Goal: Task Accomplishment & Management: Complete application form

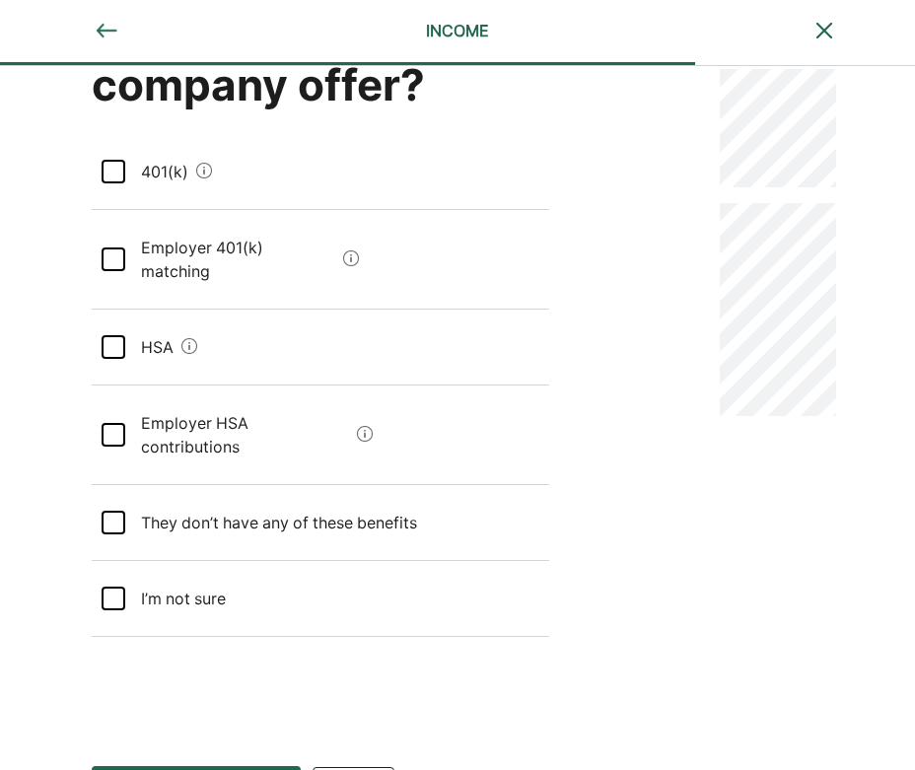
scroll to position [172, 0]
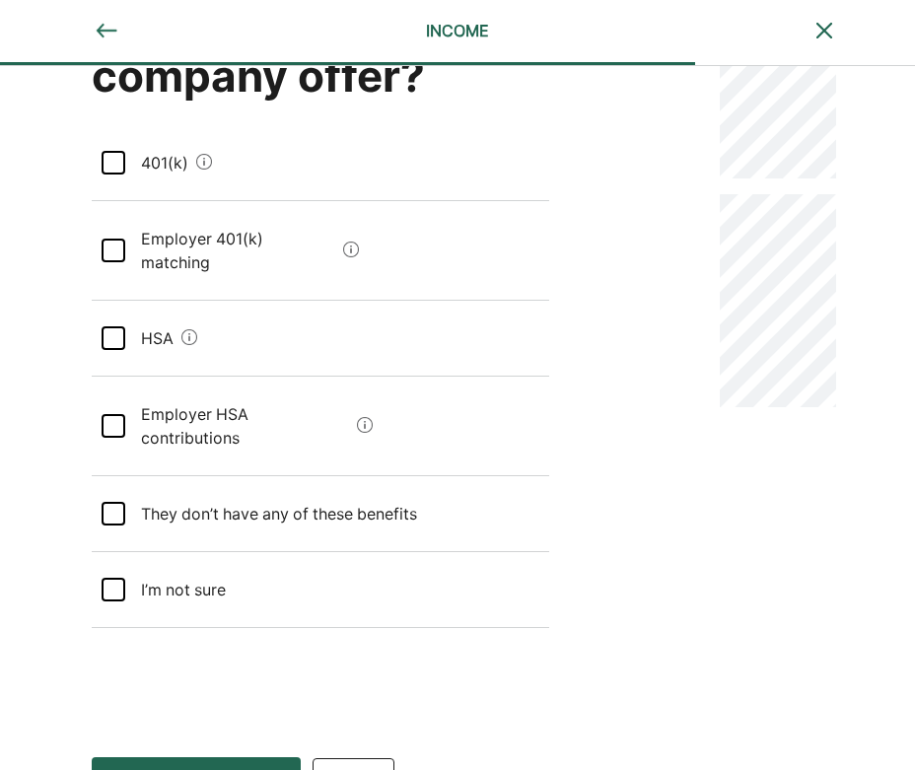
click at [194, 562] on sure "I’m not sure" at bounding box center [176, 589] width 102 height 55
click at [252, 757] on button "Save and continue Save Save and continue" at bounding box center [196, 782] width 209 height 51
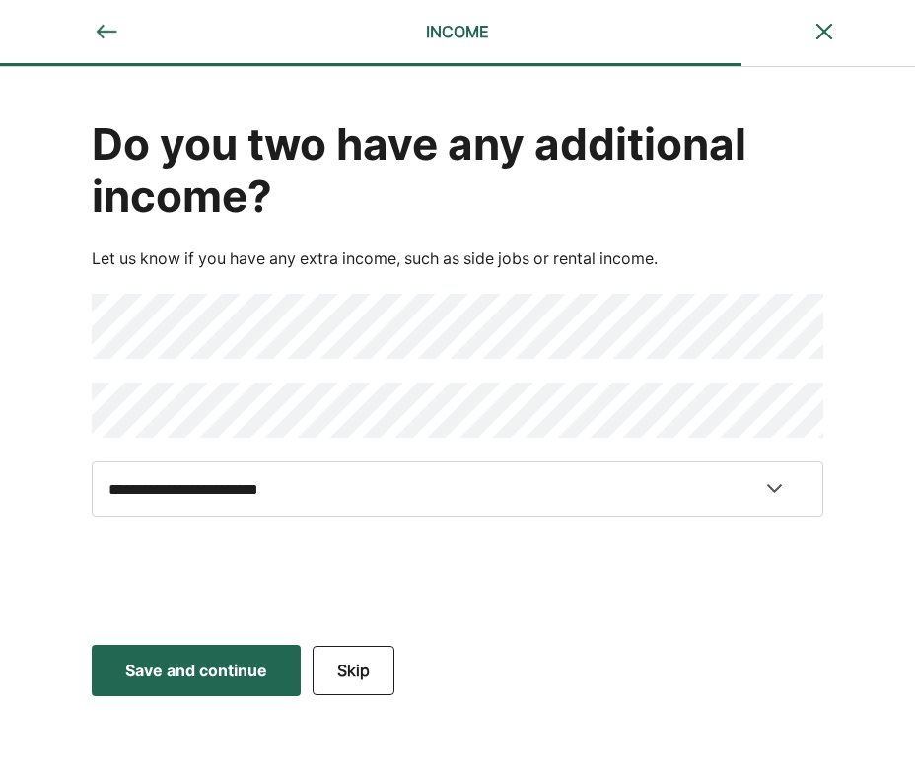
click at [260, 681] on div "Save and continue" at bounding box center [196, 670] width 142 height 24
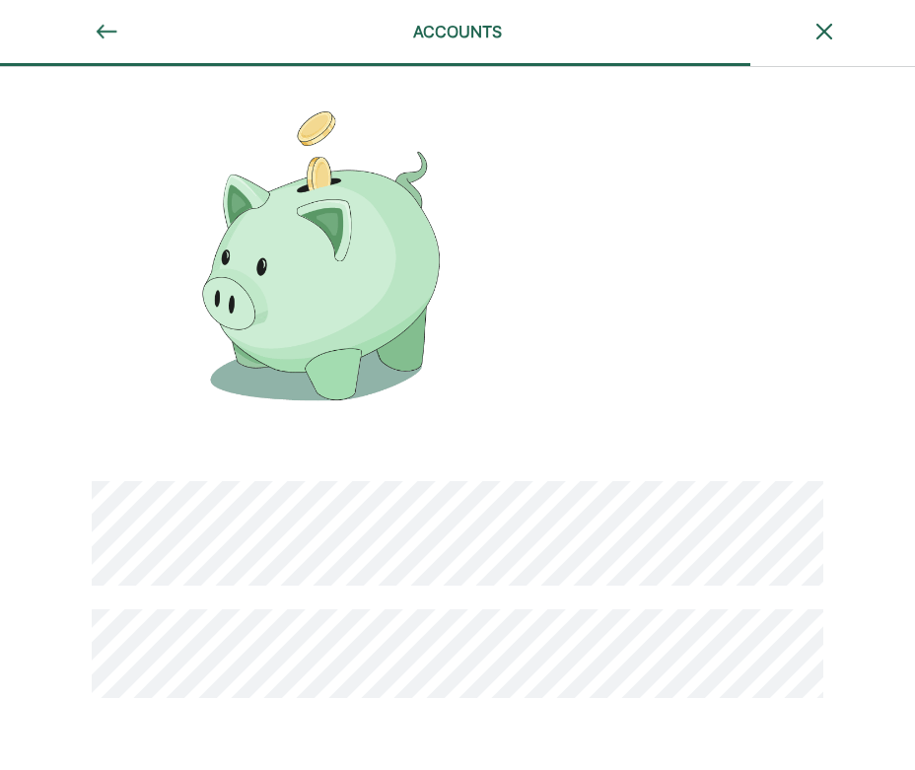
scroll to position [117, 0]
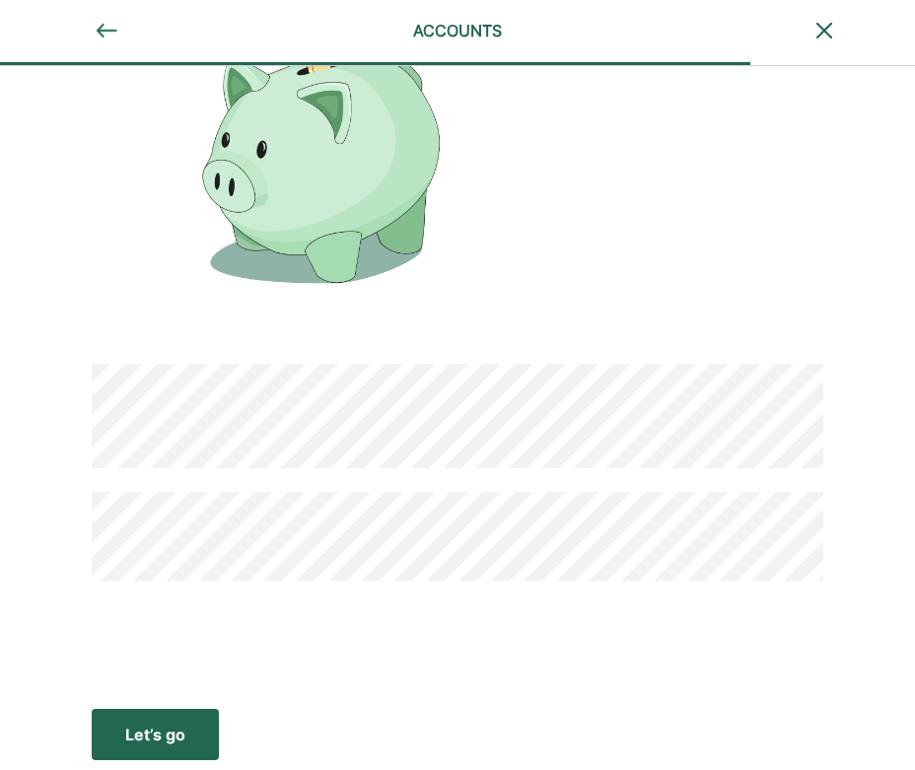
click at [173, 741] on div "Let’s go" at bounding box center [155, 734] width 60 height 24
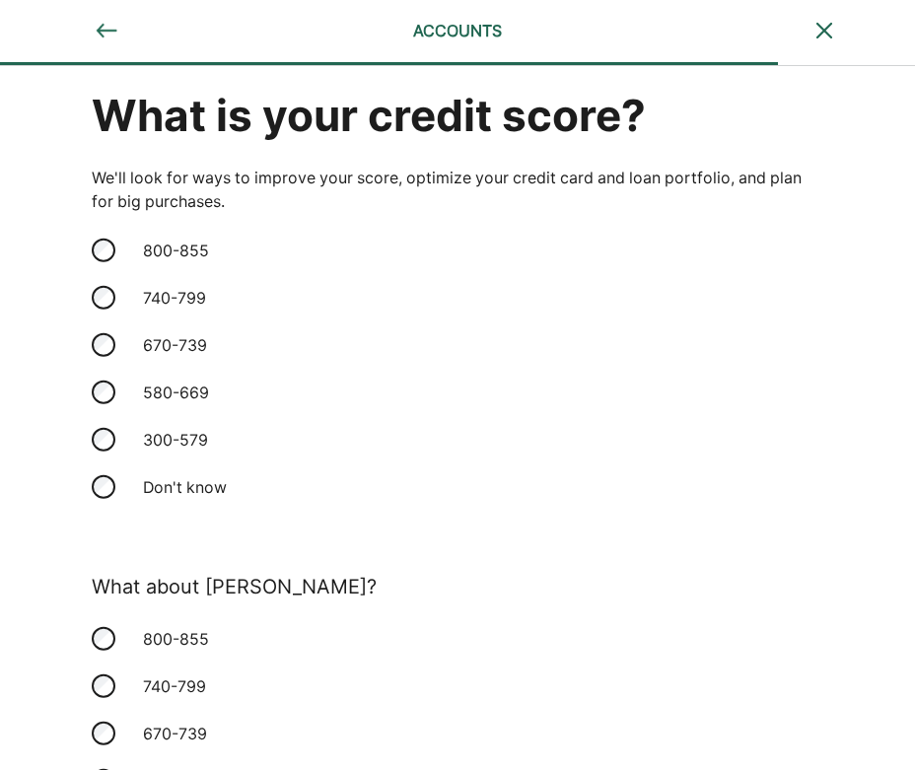
scroll to position [0, 0]
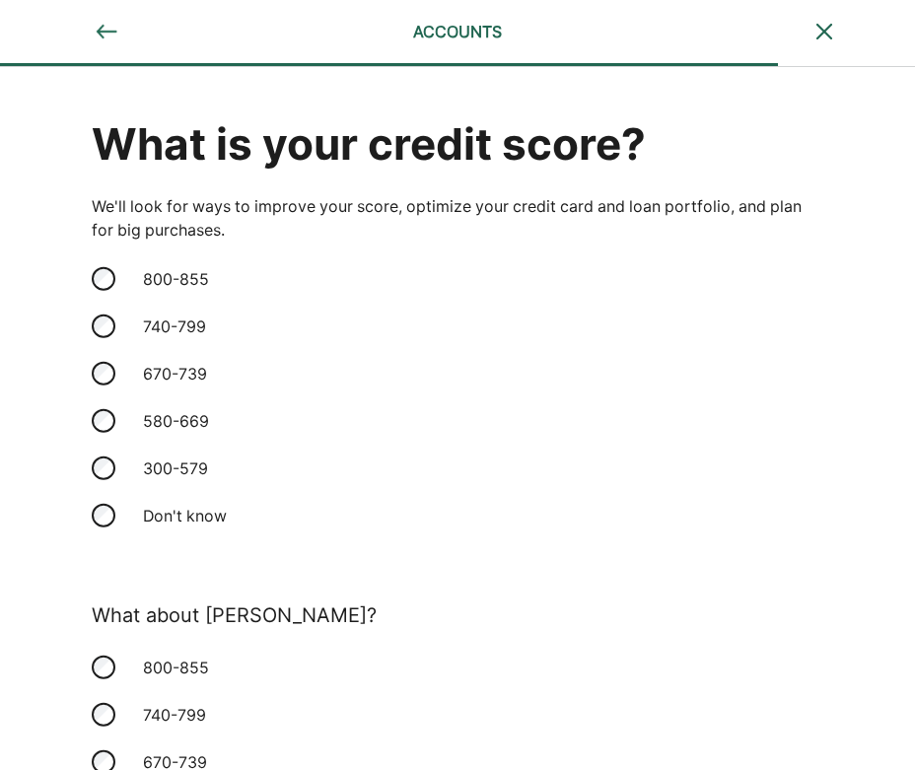
click at [176, 275] on div "800-855" at bounding box center [229, 278] width 197 height 47
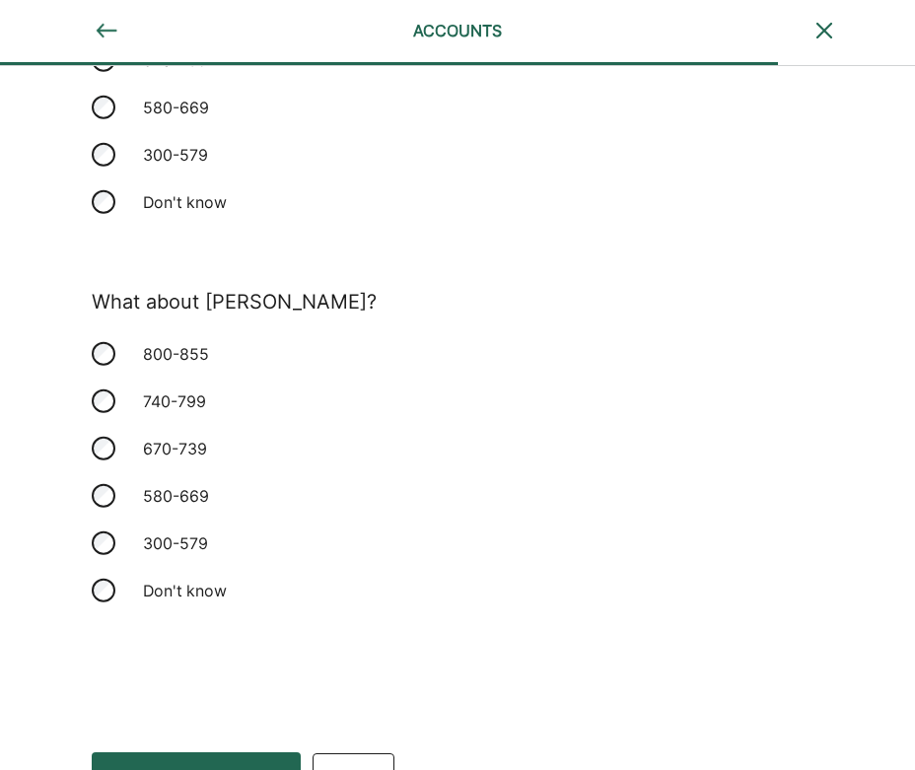
scroll to position [357, 0]
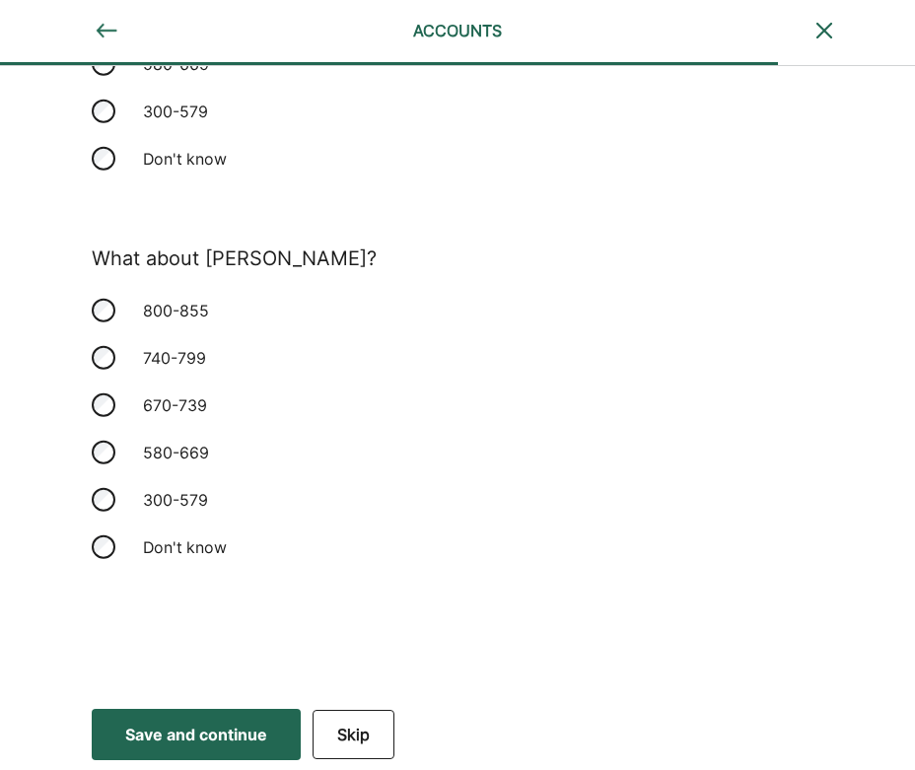
click at [219, 558] on div "Don't know" at bounding box center [229, 546] width 197 height 47
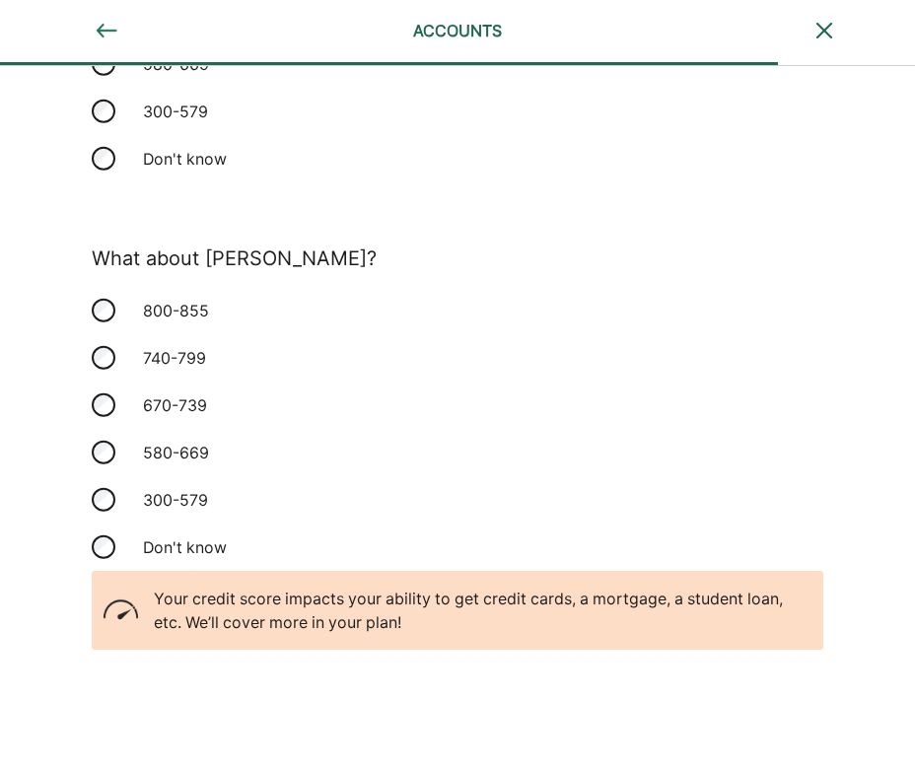
scroll to position [436, 0]
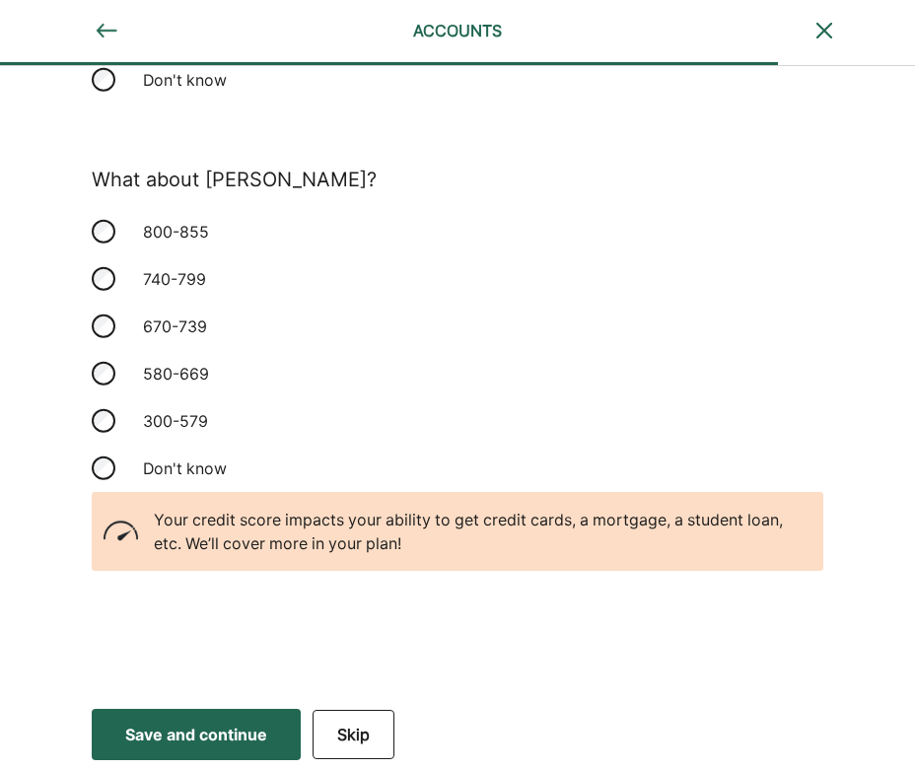
click at [258, 741] on div "Save and continue" at bounding box center [196, 734] width 142 height 24
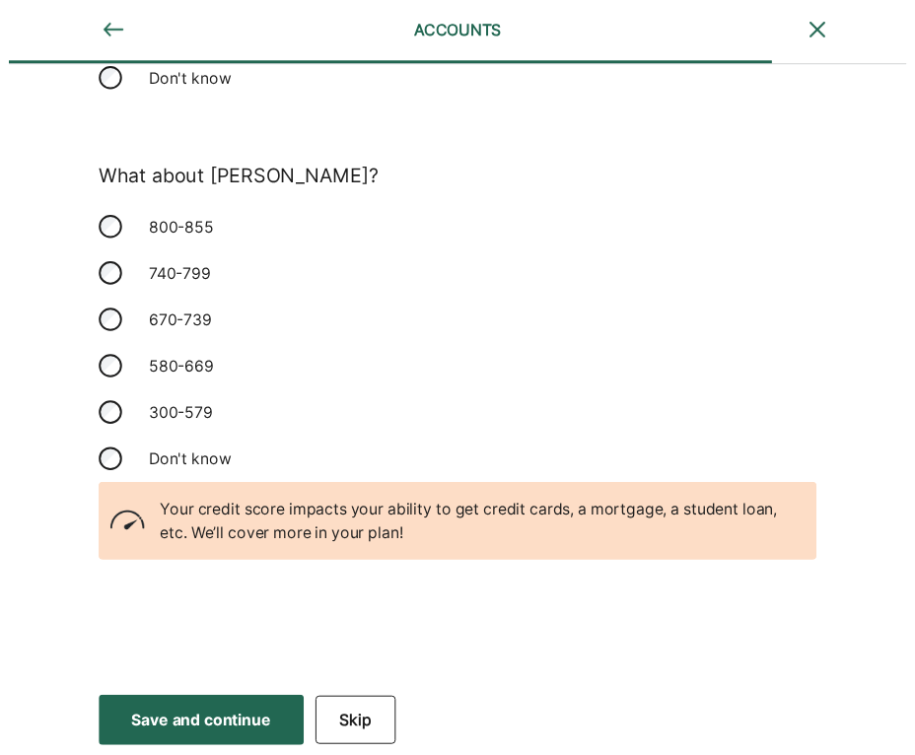
scroll to position [0, 0]
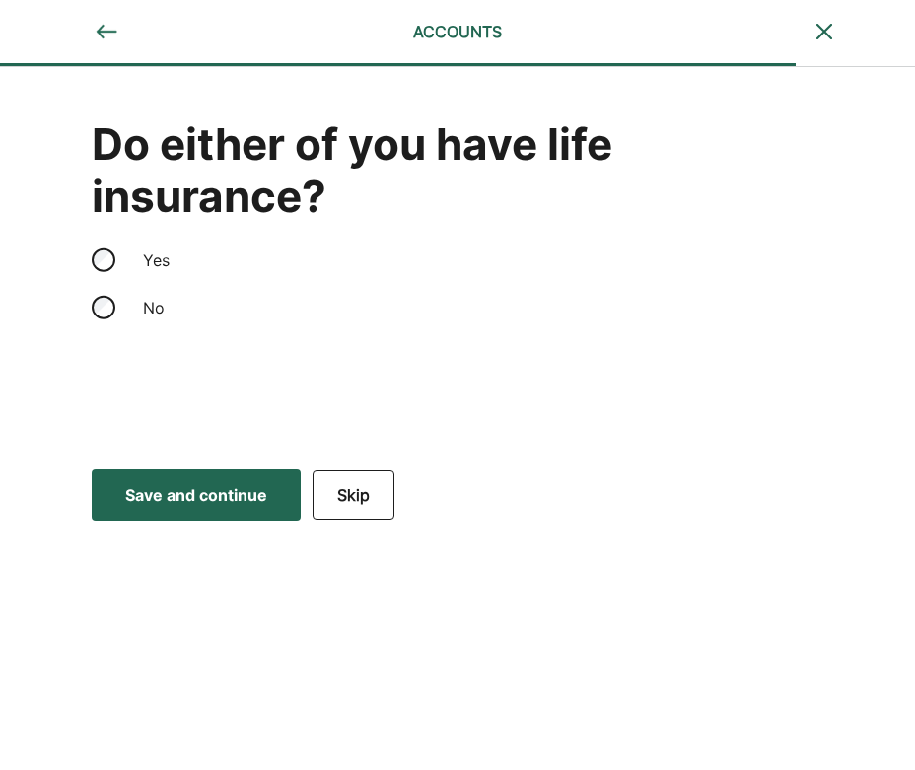
click at [157, 259] on div "Yes" at bounding box center [229, 260] width 197 height 47
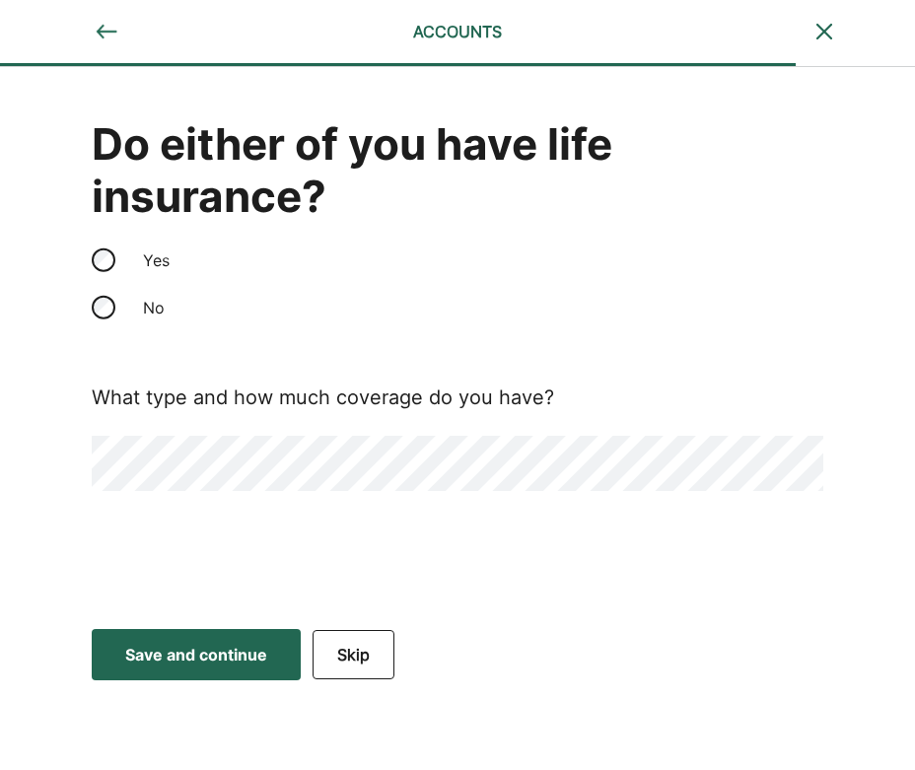
click at [174, 659] on div "Save and continue" at bounding box center [196, 655] width 142 height 24
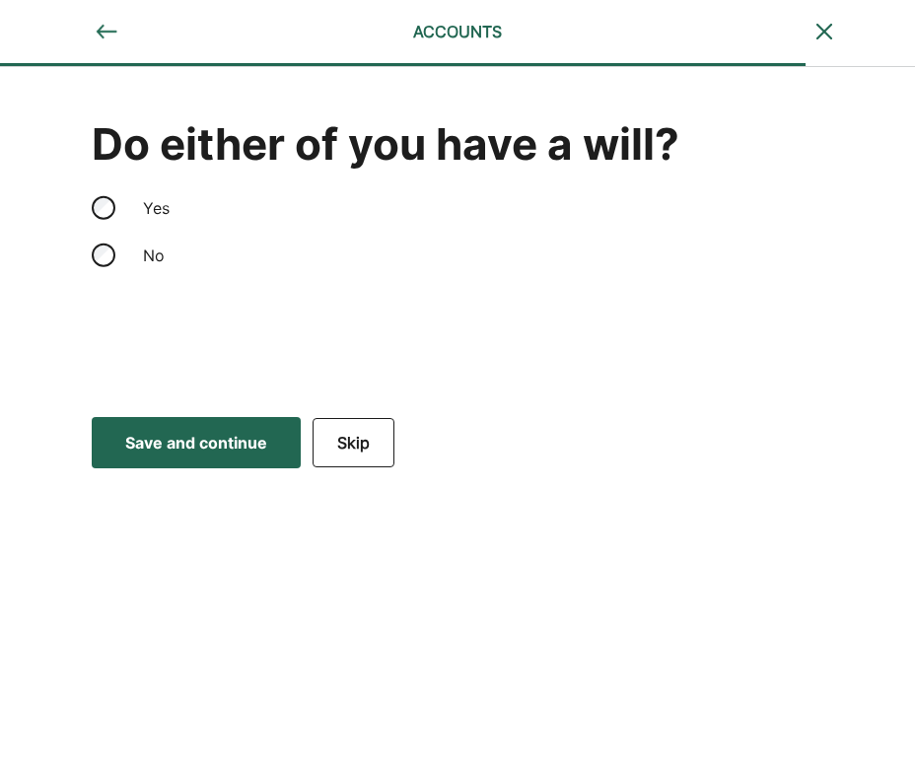
click at [147, 245] on div "No" at bounding box center [229, 255] width 197 height 47
click at [212, 441] on div "Save and continue" at bounding box center [196, 443] width 142 height 24
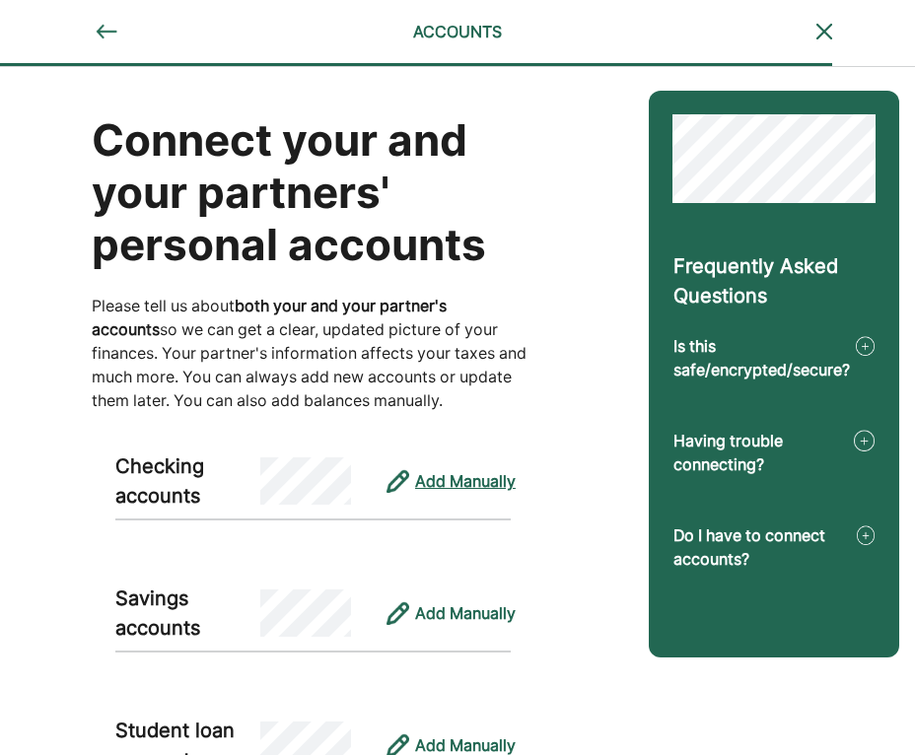
click at [462, 475] on div "Add Manually" at bounding box center [465, 481] width 101 height 24
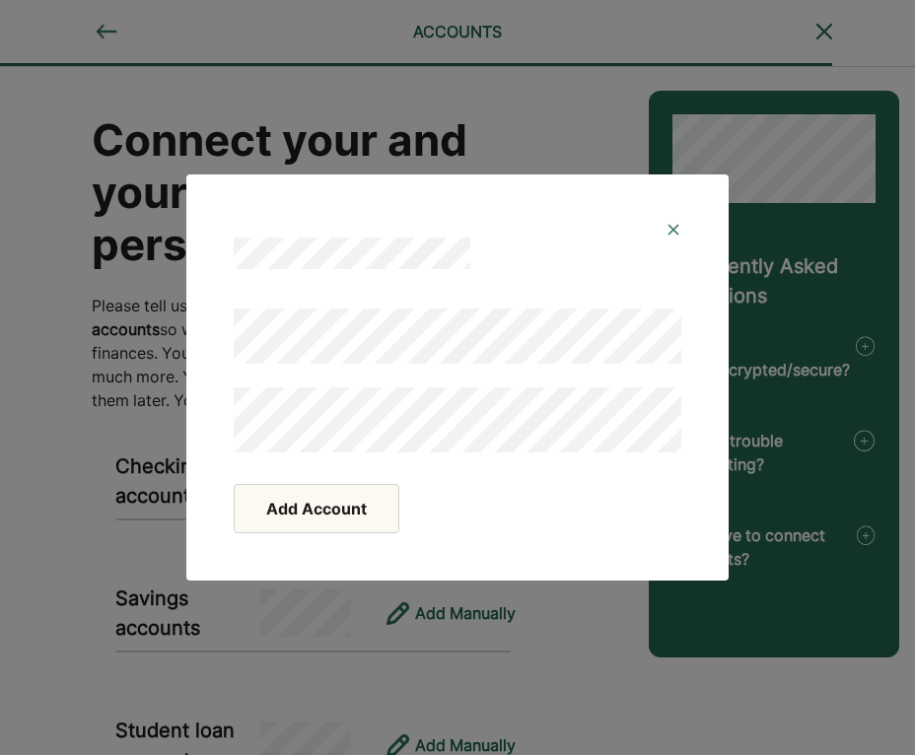
click at [512, 519] on div "Add Account" at bounding box center [457, 508] width 447 height 49
click at [334, 513] on button "Add Account" at bounding box center [317, 508] width 166 height 49
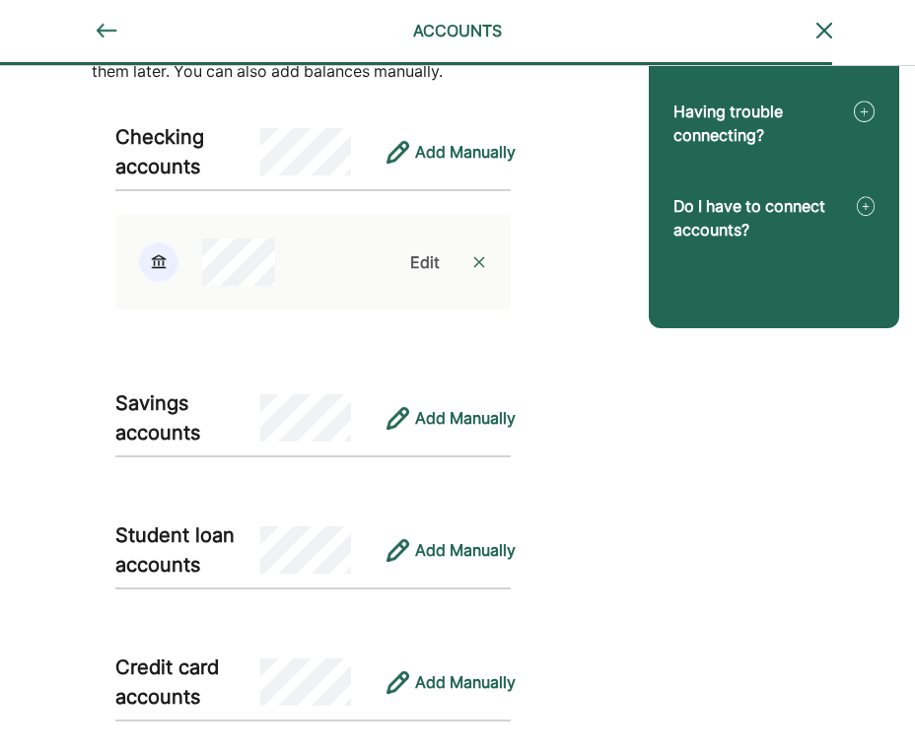
scroll to position [365, 0]
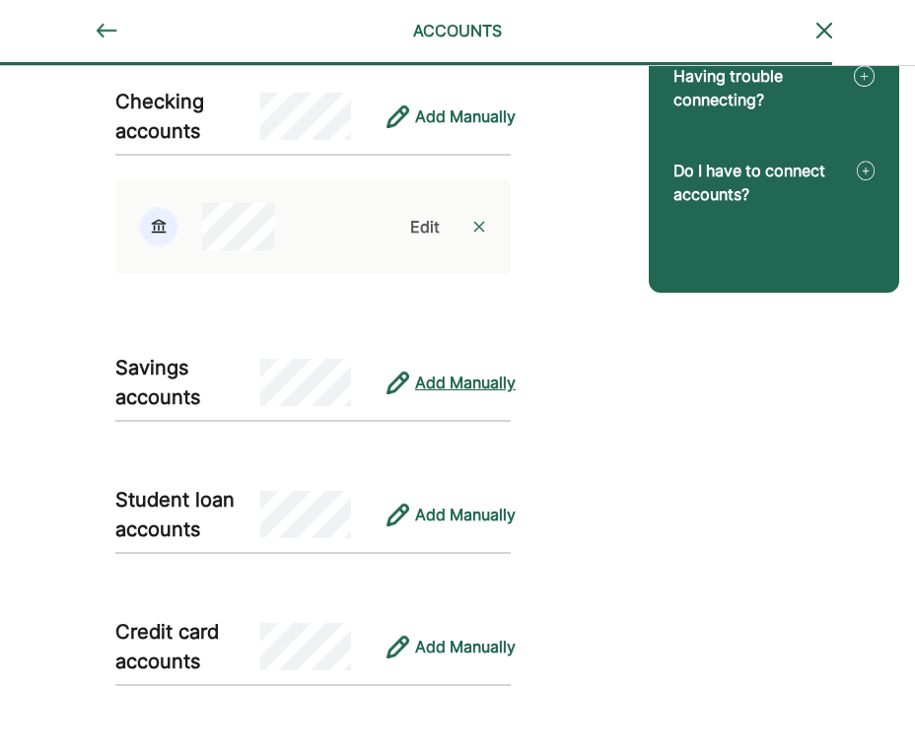
click at [457, 389] on div "Add Manually" at bounding box center [465, 383] width 101 height 24
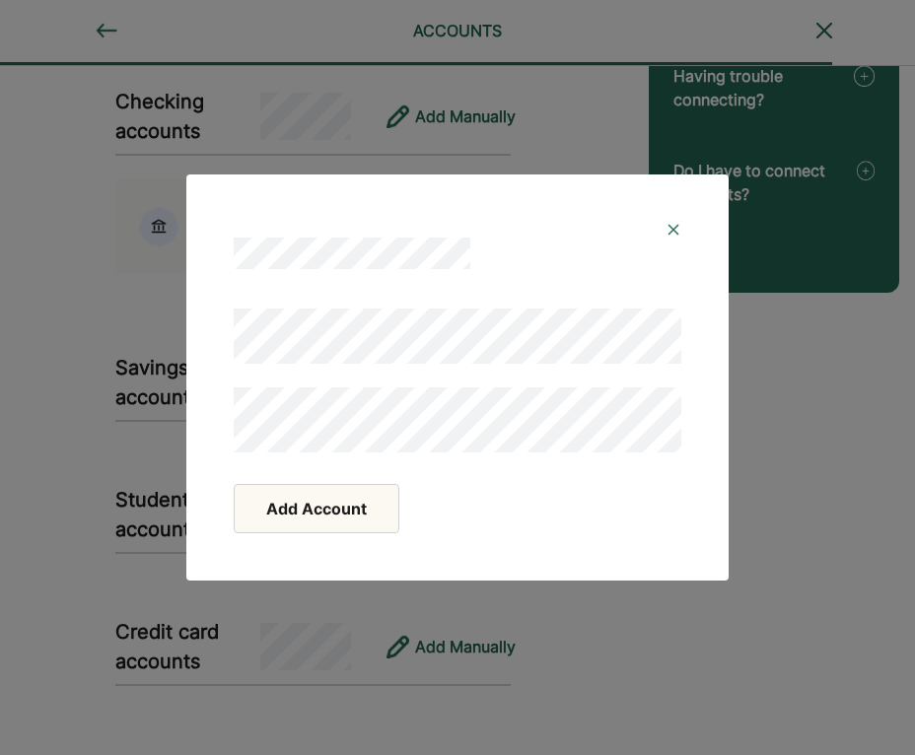
click at [316, 510] on button "Add Account" at bounding box center [317, 508] width 166 height 49
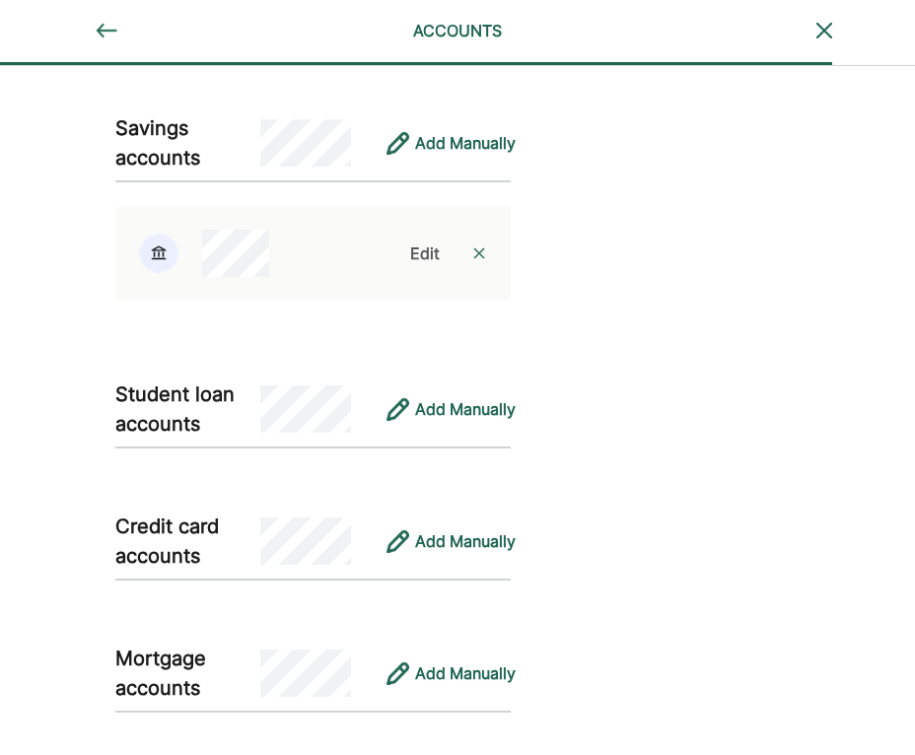
scroll to position [606, 0]
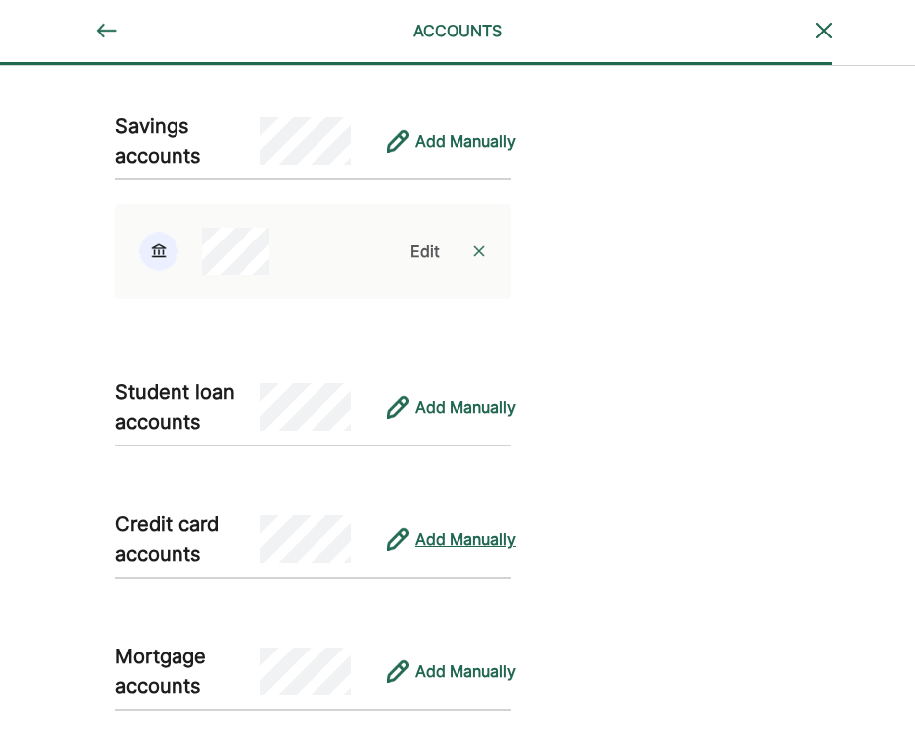
click at [460, 533] on div "Add Manually" at bounding box center [465, 539] width 101 height 24
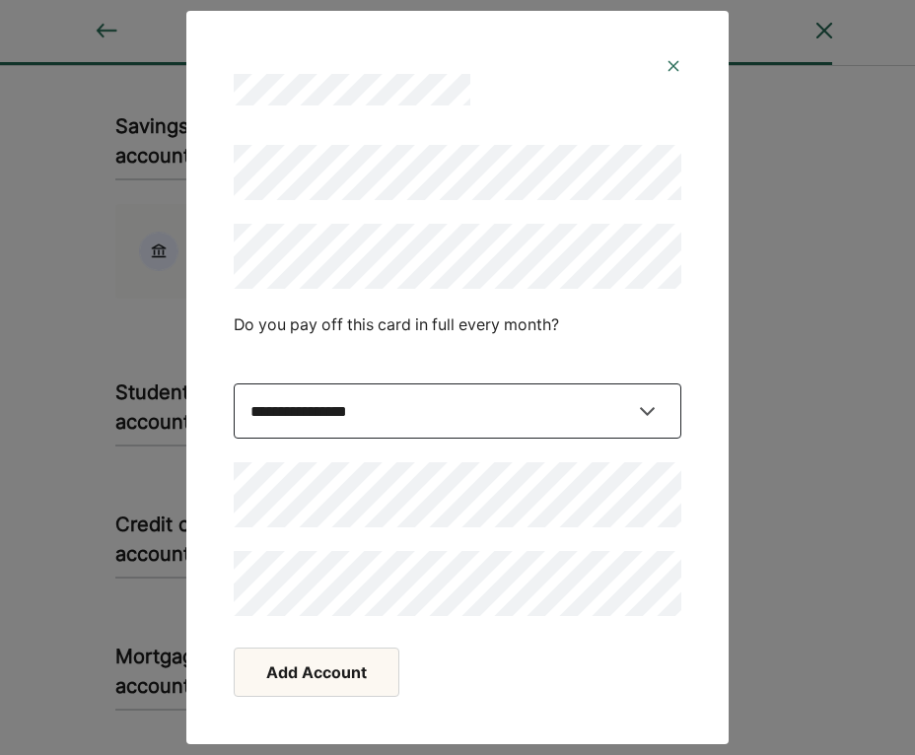
click at [332, 422] on select "**********" at bounding box center [457, 410] width 447 height 55
select select "****"
click at [234, 383] on select "**********" at bounding box center [457, 410] width 447 height 55
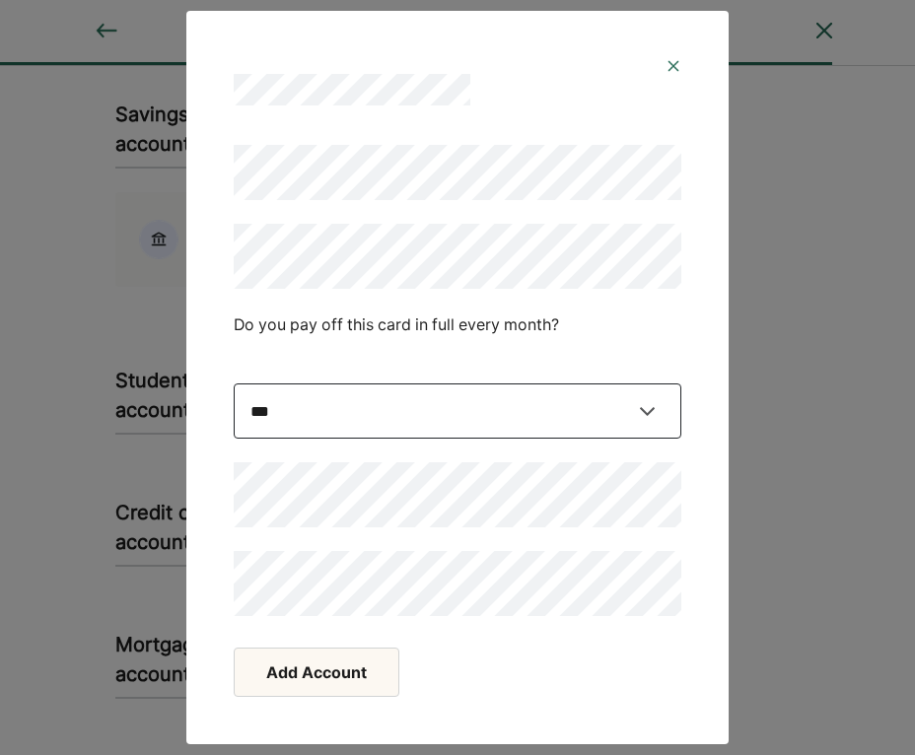
scroll to position [596, 0]
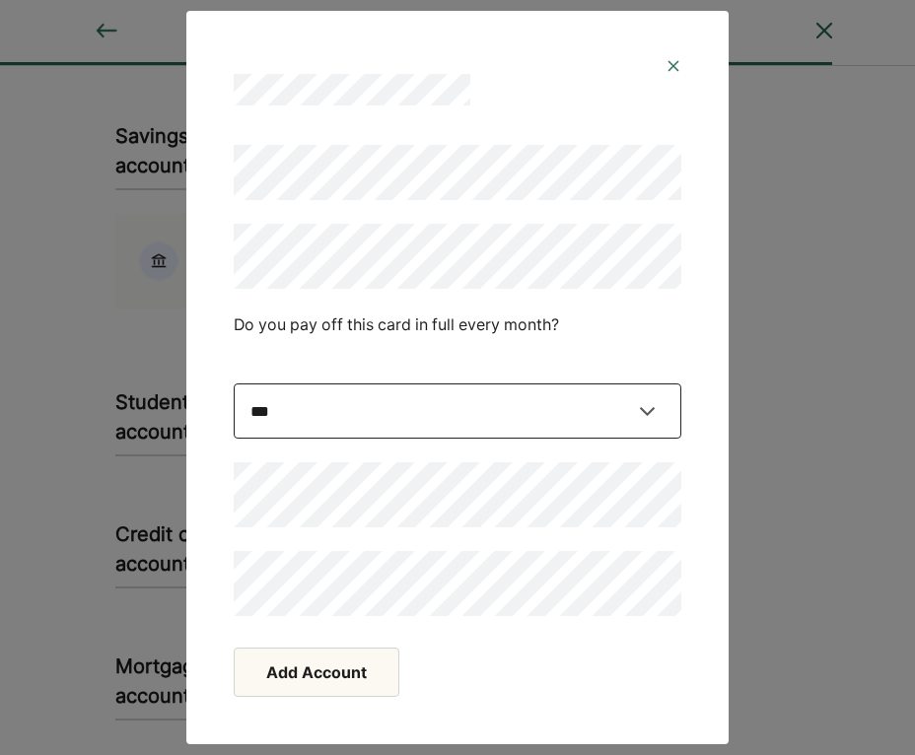
click at [338, 411] on select "**********" at bounding box center [457, 410] width 447 height 55
click at [234, 383] on select "**********" at bounding box center [457, 410] width 447 height 55
click at [338, 411] on select "**********" at bounding box center [457, 410] width 447 height 55
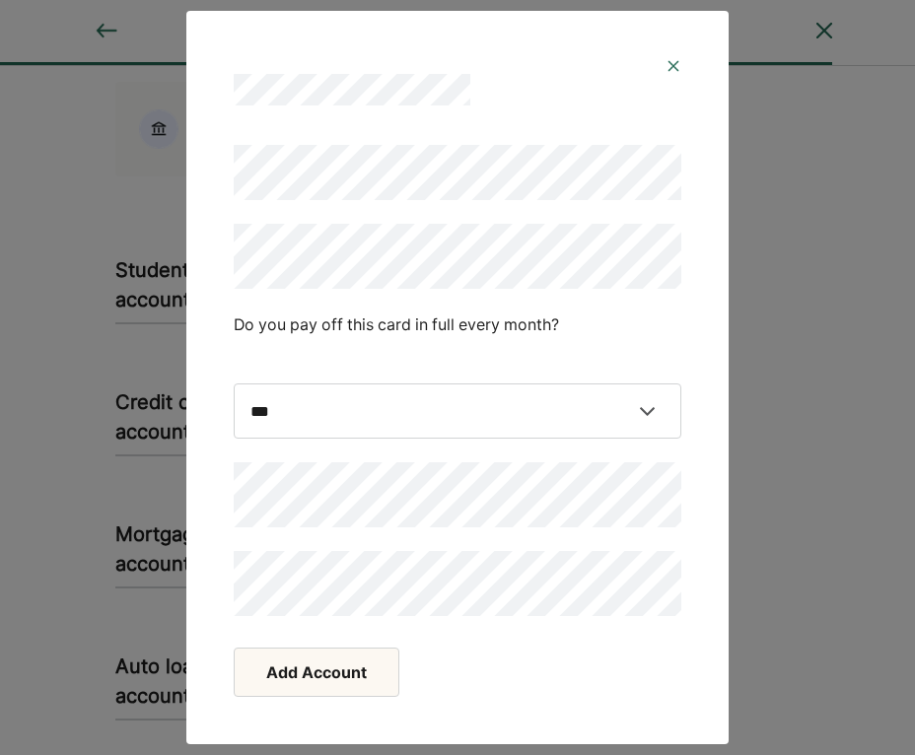
scroll to position [731, 0]
click at [356, 676] on button "Add Account" at bounding box center [317, 671] width 166 height 49
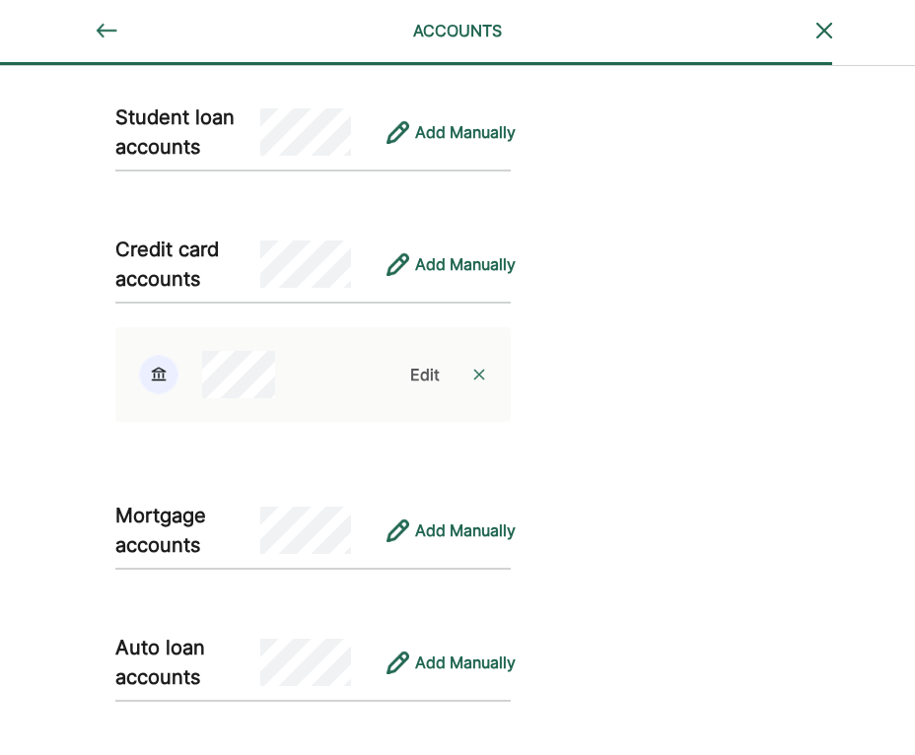
scroll to position [880, 0]
click at [427, 377] on div "Edit" at bounding box center [425, 376] width 30 height 24
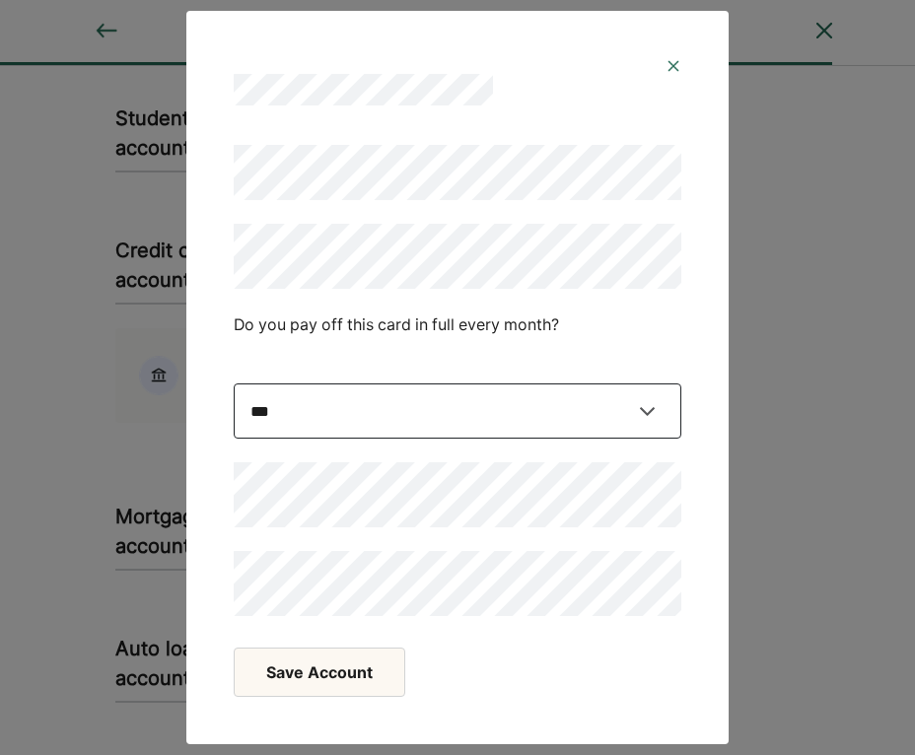
click at [433, 411] on select "**********" at bounding box center [457, 410] width 447 height 55
select select "*****"
click at [234, 383] on select "**********" at bounding box center [457, 410] width 447 height 55
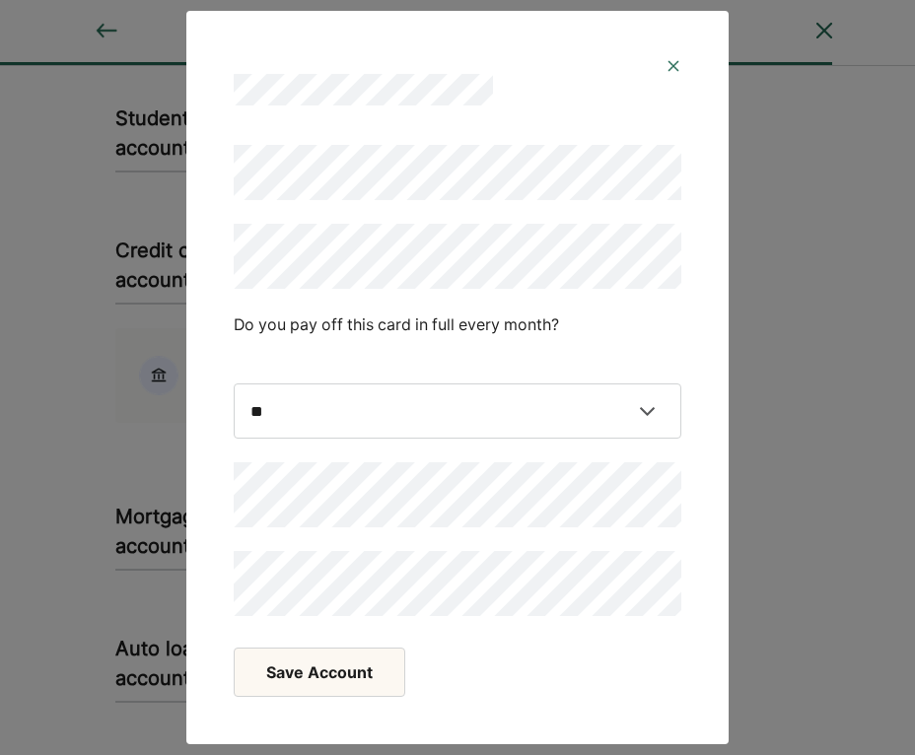
click at [320, 678] on button "Save Account" at bounding box center [319, 671] width 171 height 49
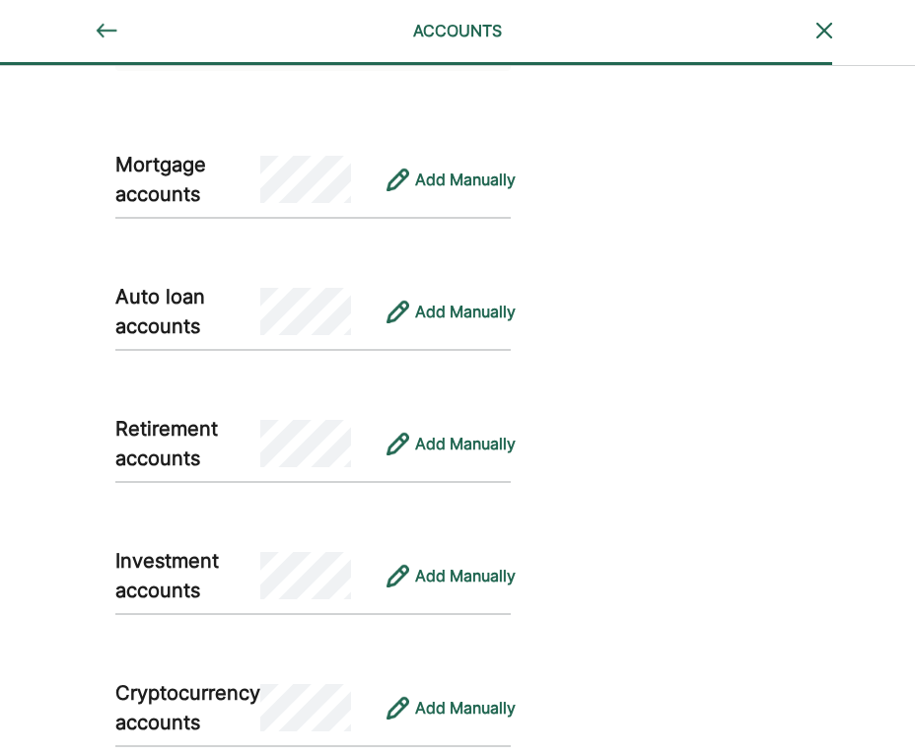
scroll to position [1234, 0]
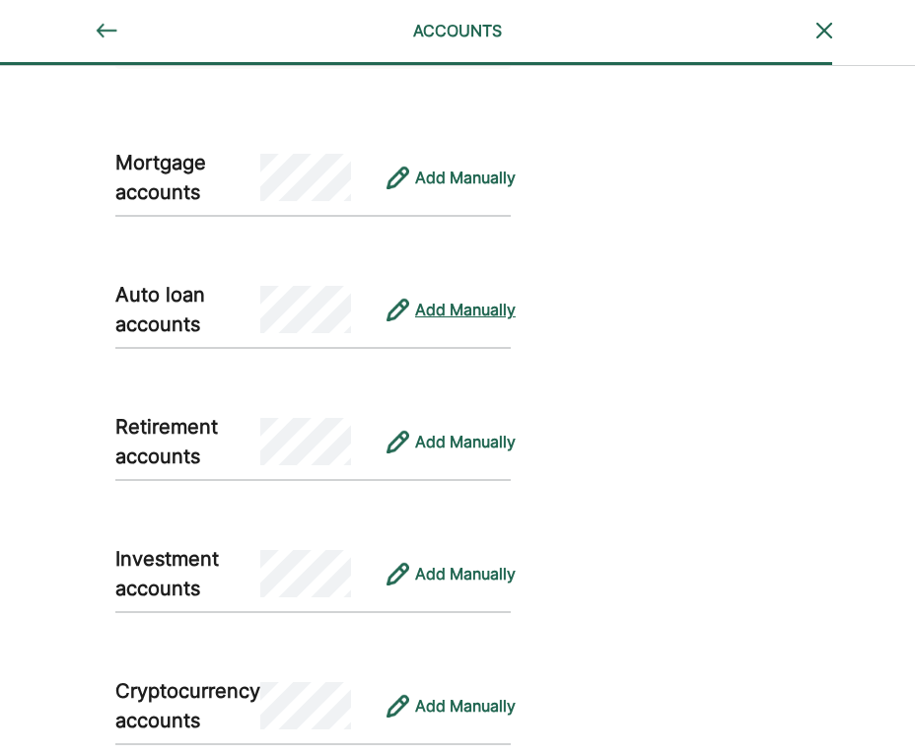
click at [463, 311] on div "Add Manually" at bounding box center [465, 310] width 101 height 24
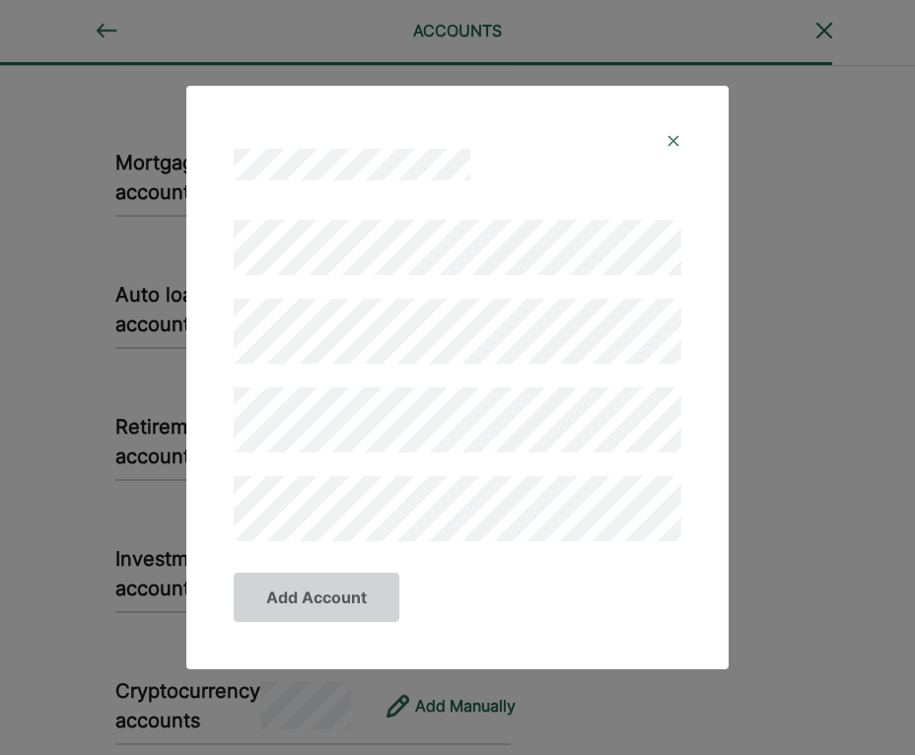
click at [673, 134] on img at bounding box center [673, 141] width 16 height 16
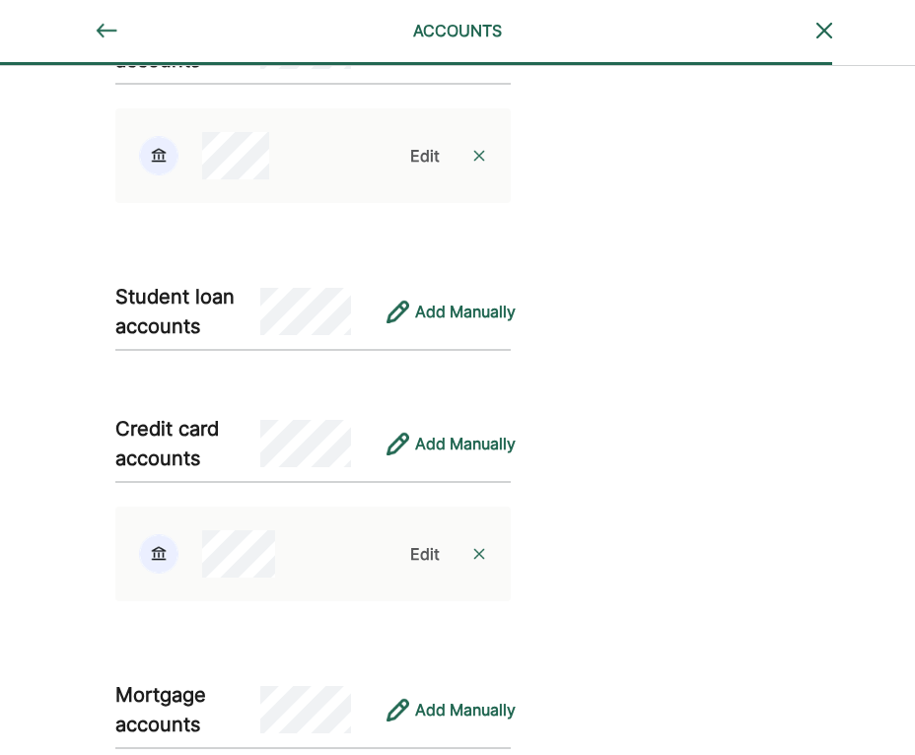
scroll to position [704, 0]
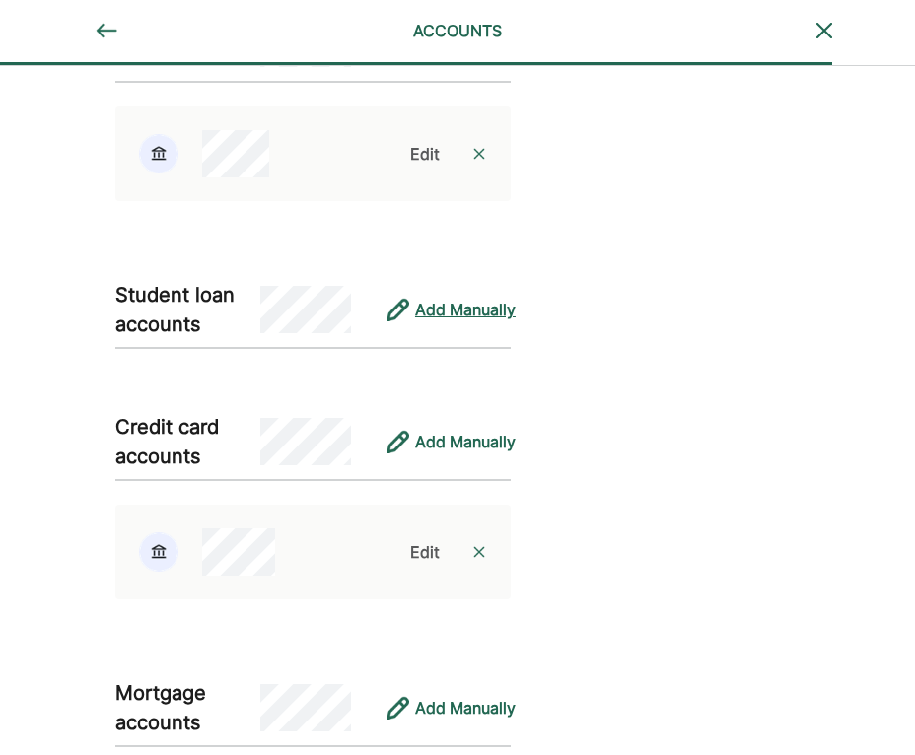
click at [458, 314] on div "Add Manually" at bounding box center [465, 310] width 101 height 24
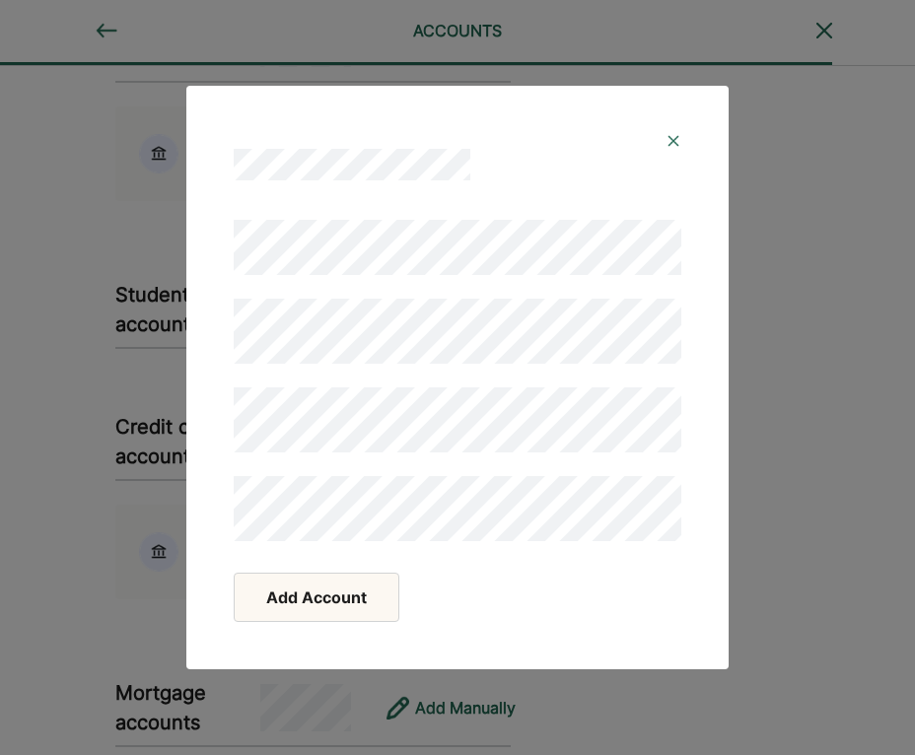
click at [304, 595] on button "Add Account" at bounding box center [317, 597] width 166 height 49
click at [280, 592] on button "Add Account" at bounding box center [317, 597] width 166 height 49
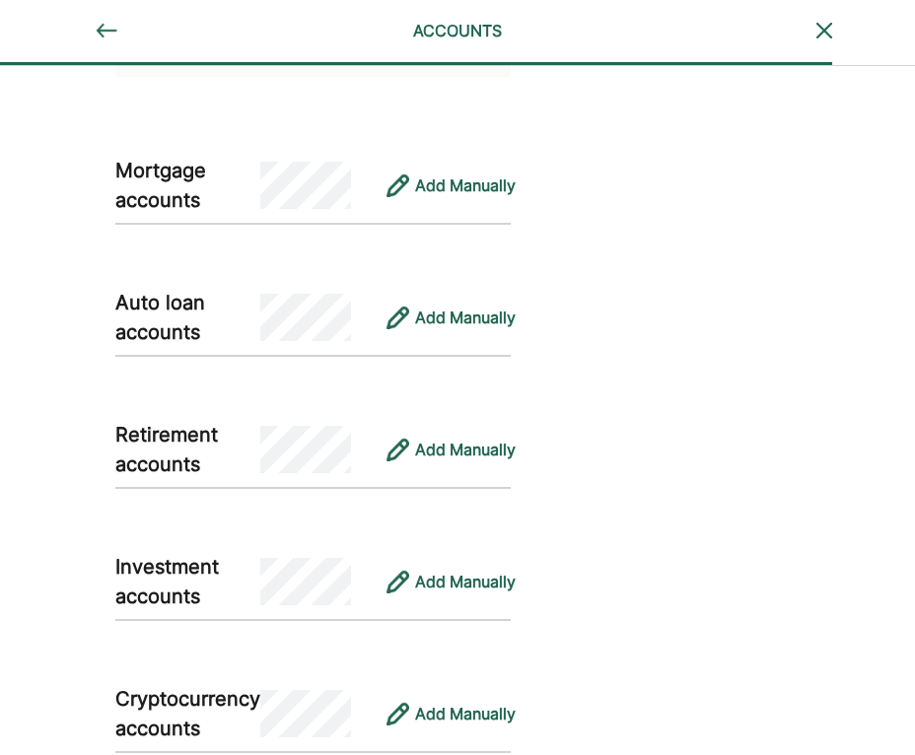
scroll to position [1376, 0]
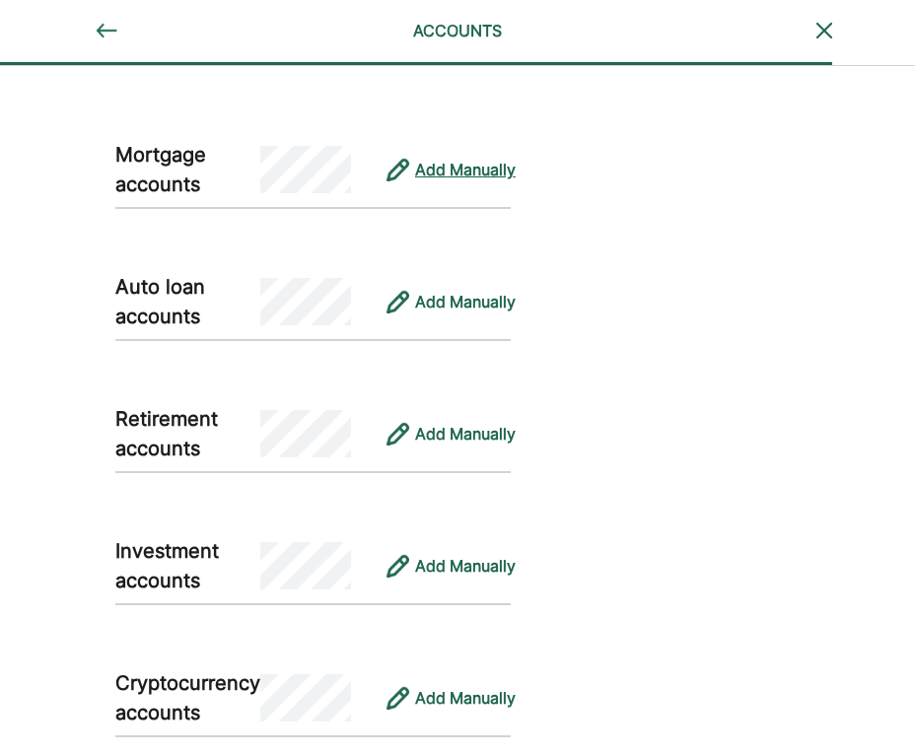
click at [468, 171] on div "Add Manually" at bounding box center [465, 170] width 101 height 24
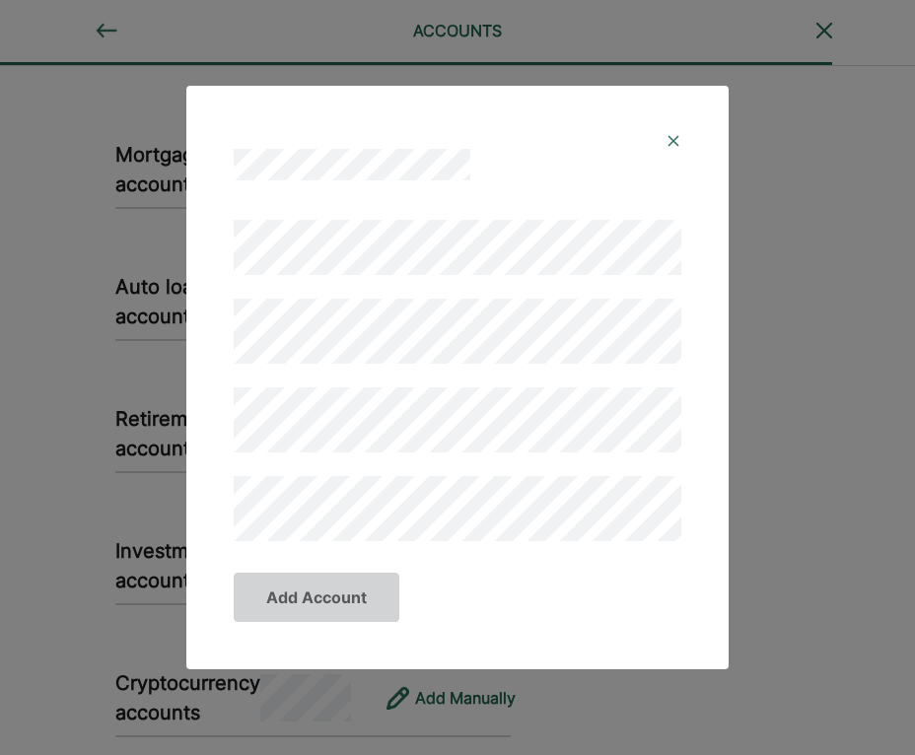
click at [672, 146] on img at bounding box center [673, 141] width 16 height 16
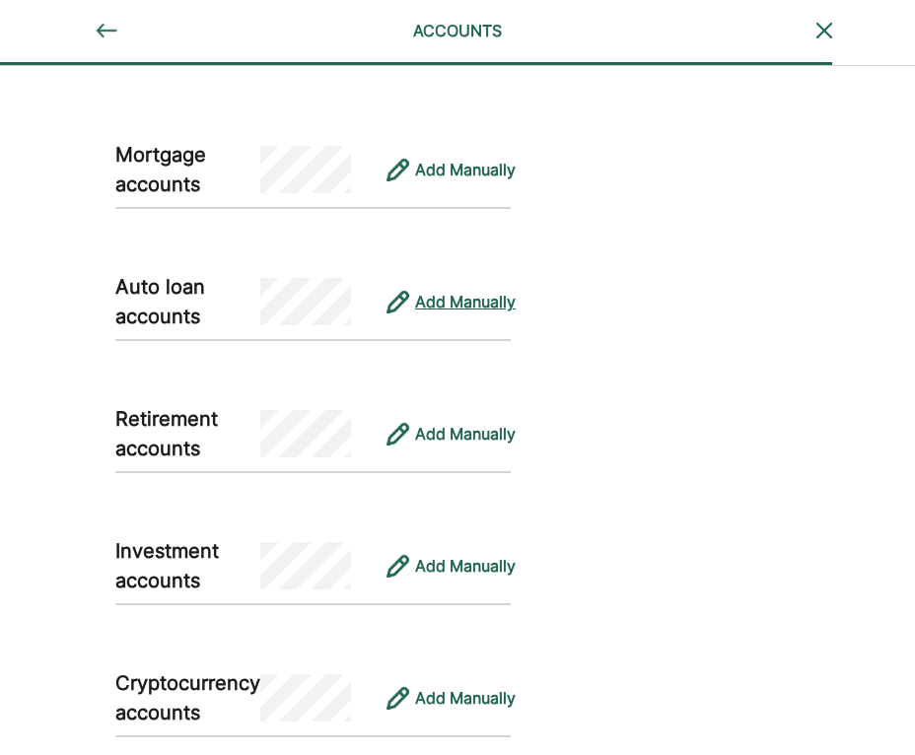
click at [453, 306] on div "Add Manually" at bounding box center [465, 302] width 101 height 24
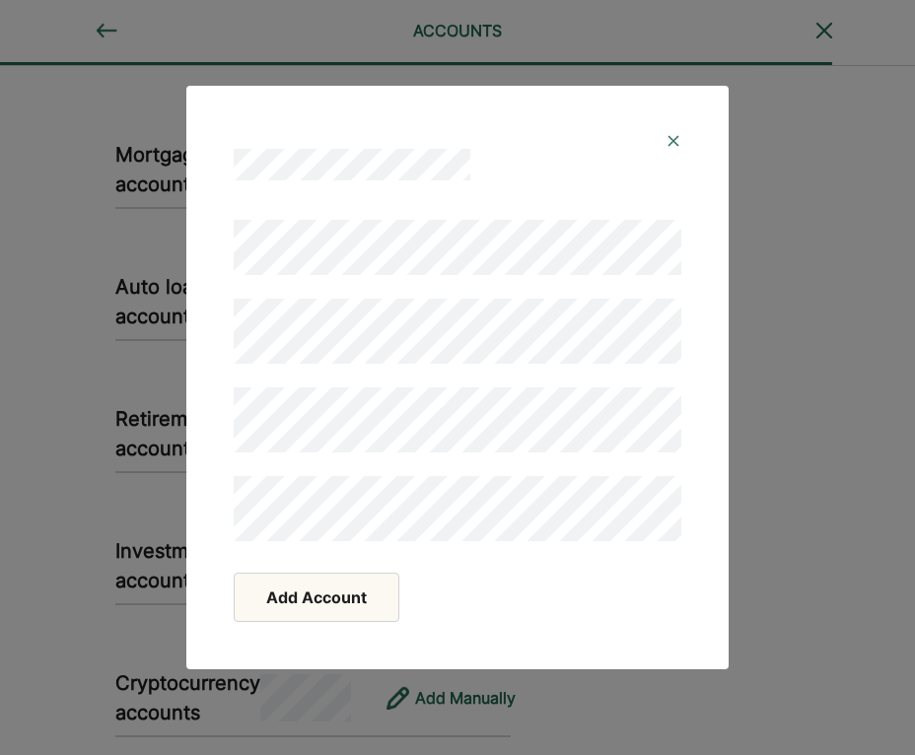
click at [460, 545] on div at bounding box center [457, 376] width 495 height 376
click at [413, 555] on div at bounding box center [457, 376] width 495 height 376
click at [314, 610] on button "Add Account" at bounding box center [317, 597] width 166 height 49
click at [329, 607] on button "Add Account" at bounding box center [317, 597] width 166 height 49
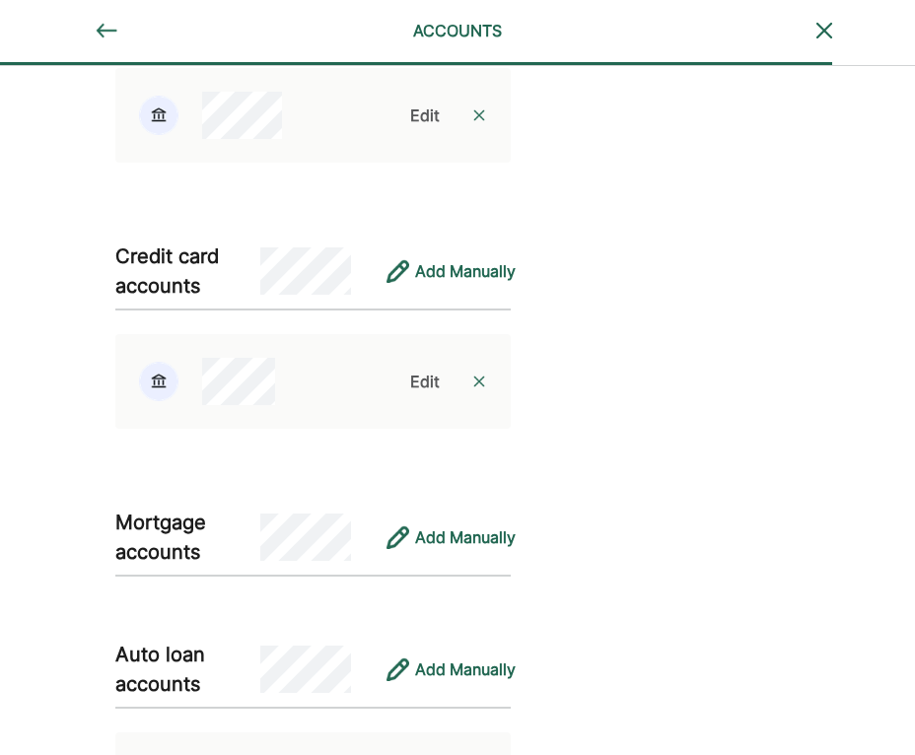
scroll to position [998, 0]
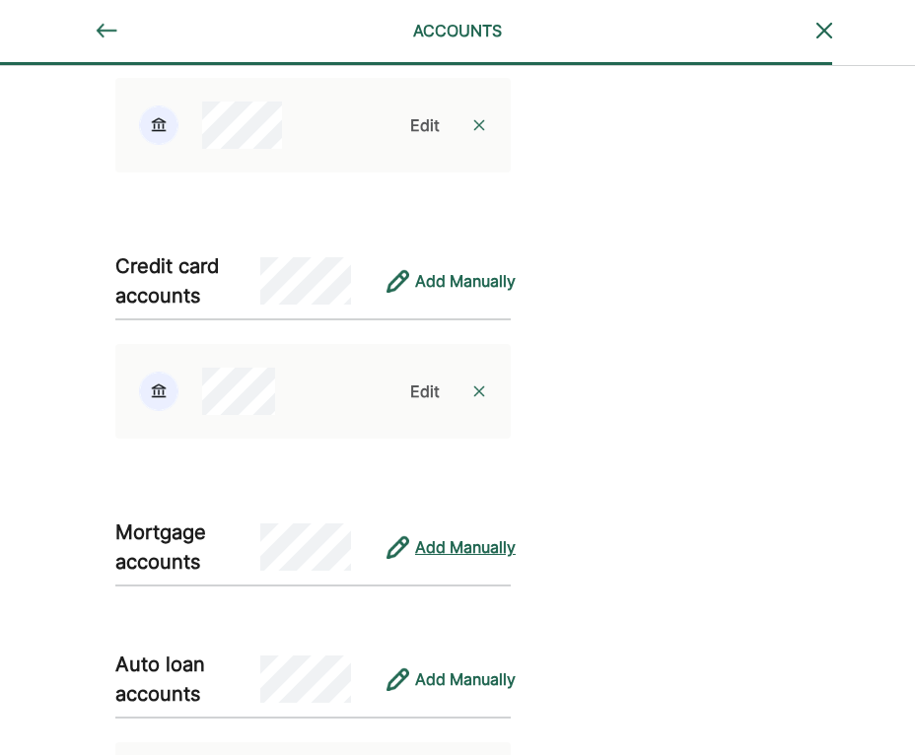
click at [429, 555] on div "Add Manually" at bounding box center [465, 547] width 101 height 24
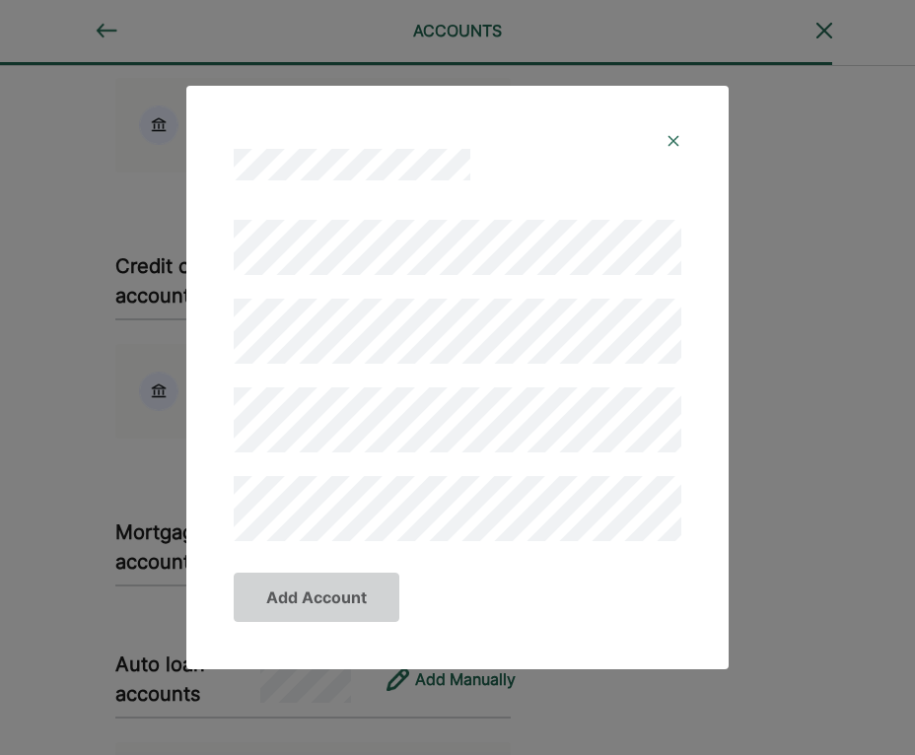
click at [257, 370] on div at bounding box center [457, 380] width 447 height 321
click at [319, 602] on button "Add Account" at bounding box center [317, 597] width 166 height 49
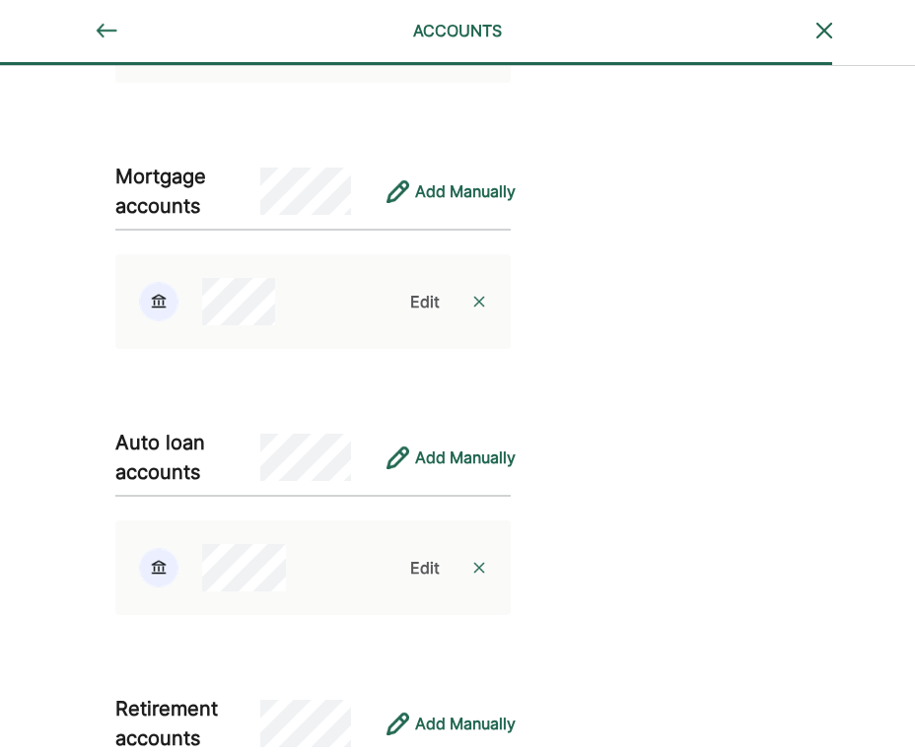
scroll to position [1995, 0]
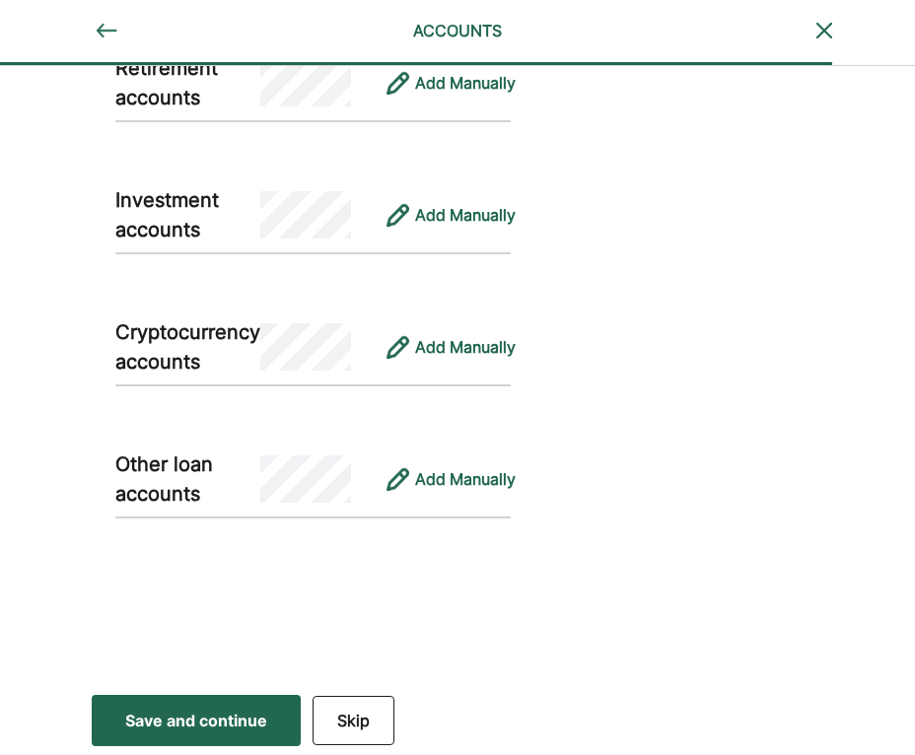
click at [231, 713] on div "Save and continue" at bounding box center [196, 721] width 142 height 24
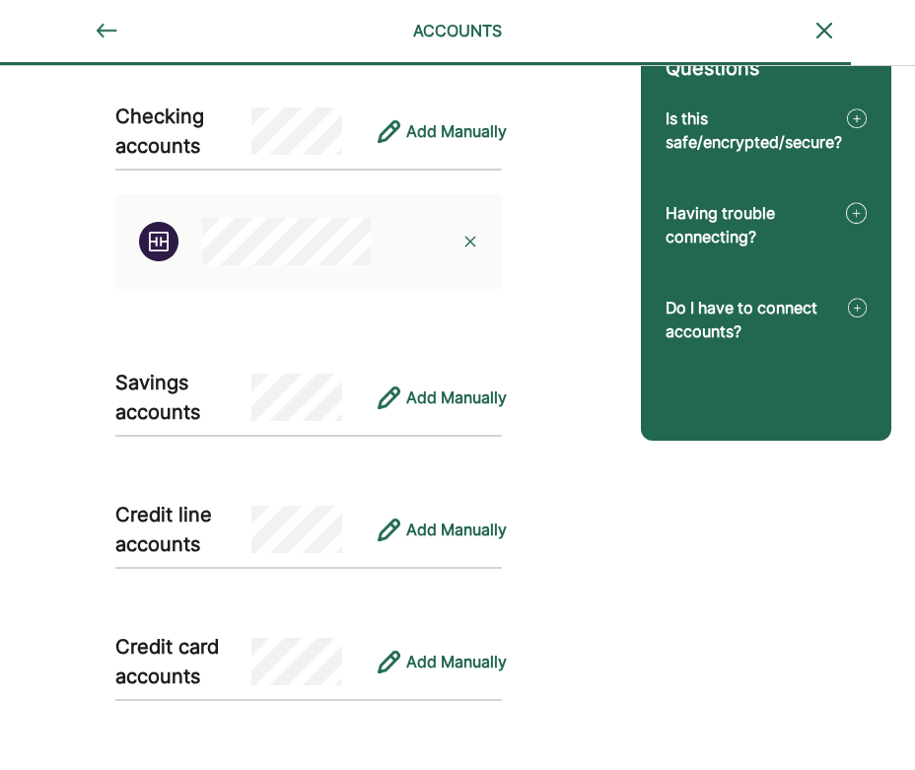
scroll to position [395, 0]
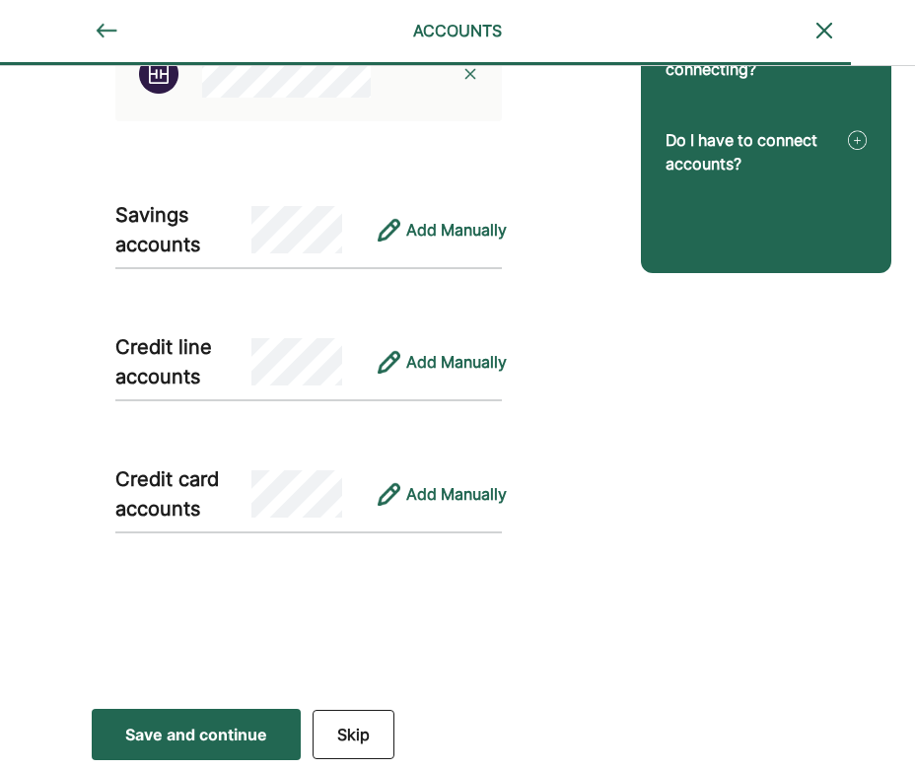
click at [230, 729] on div "Save and continue" at bounding box center [196, 734] width 142 height 24
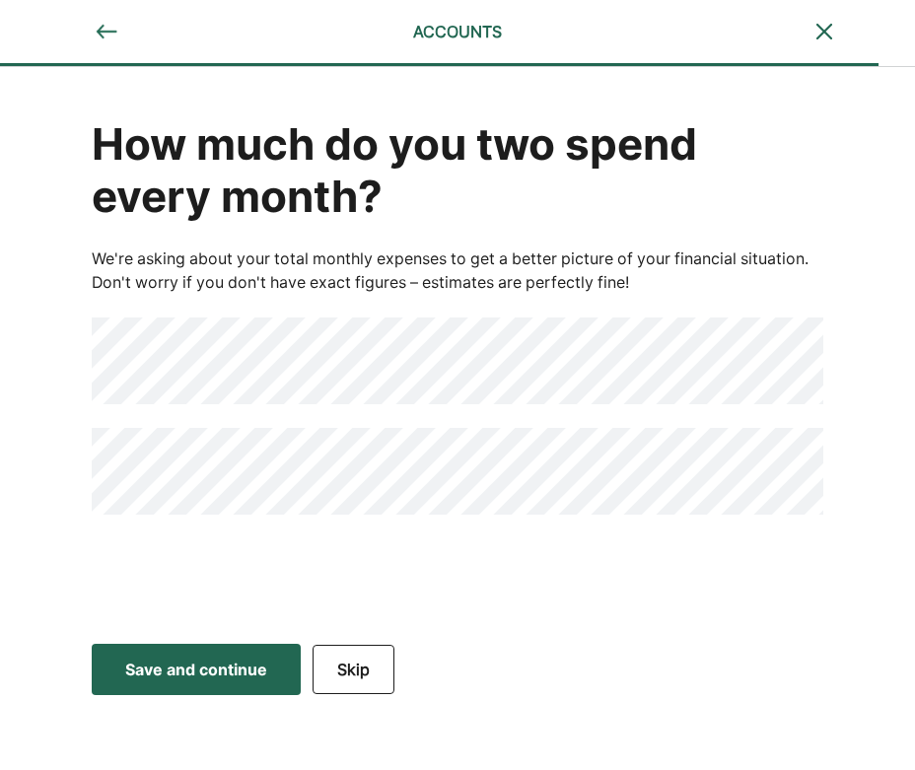
click at [184, 674] on div "Save and continue" at bounding box center [196, 669] width 142 height 24
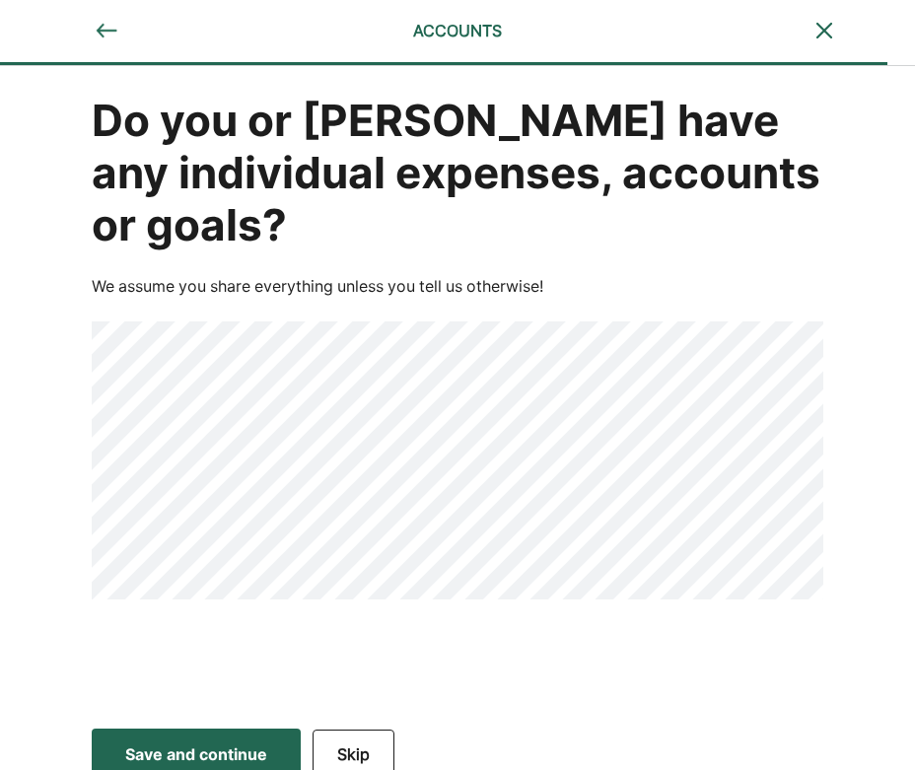
scroll to position [42, 0]
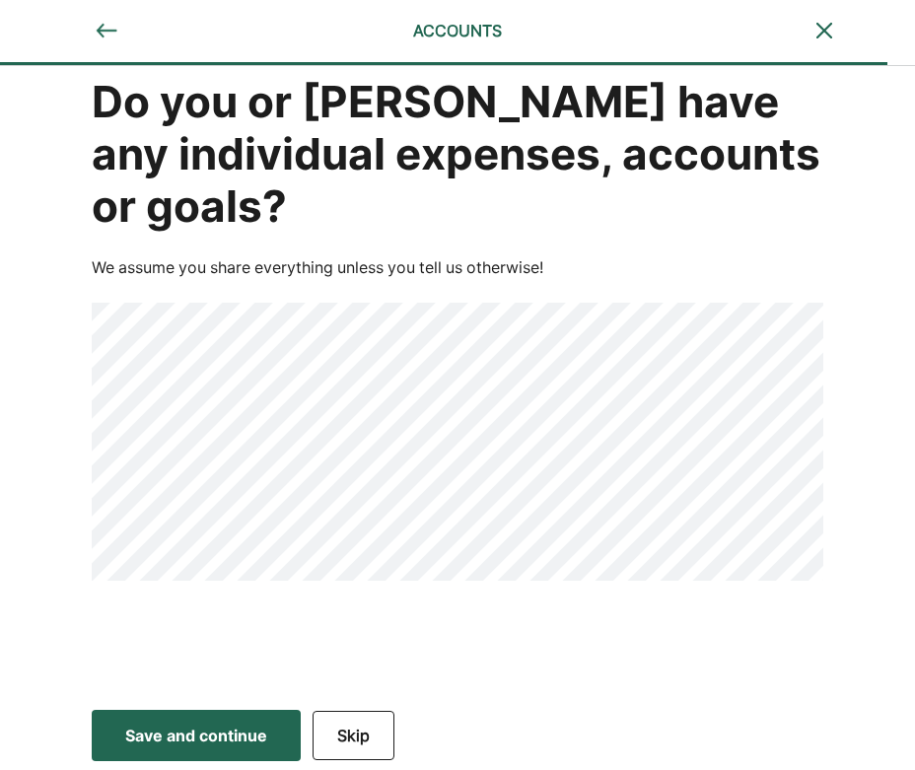
click at [190, 743] on div "Save and continue" at bounding box center [196, 735] width 142 height 24
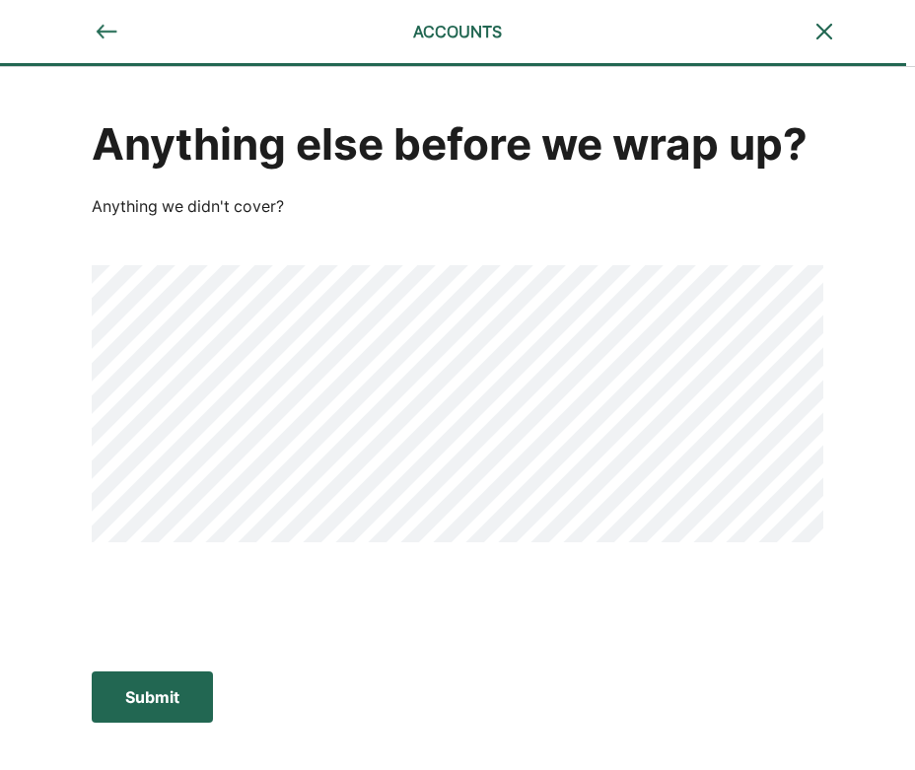
click at [137, 702] on div "Submit" at bounding box center [152, 697] width 54 height 24
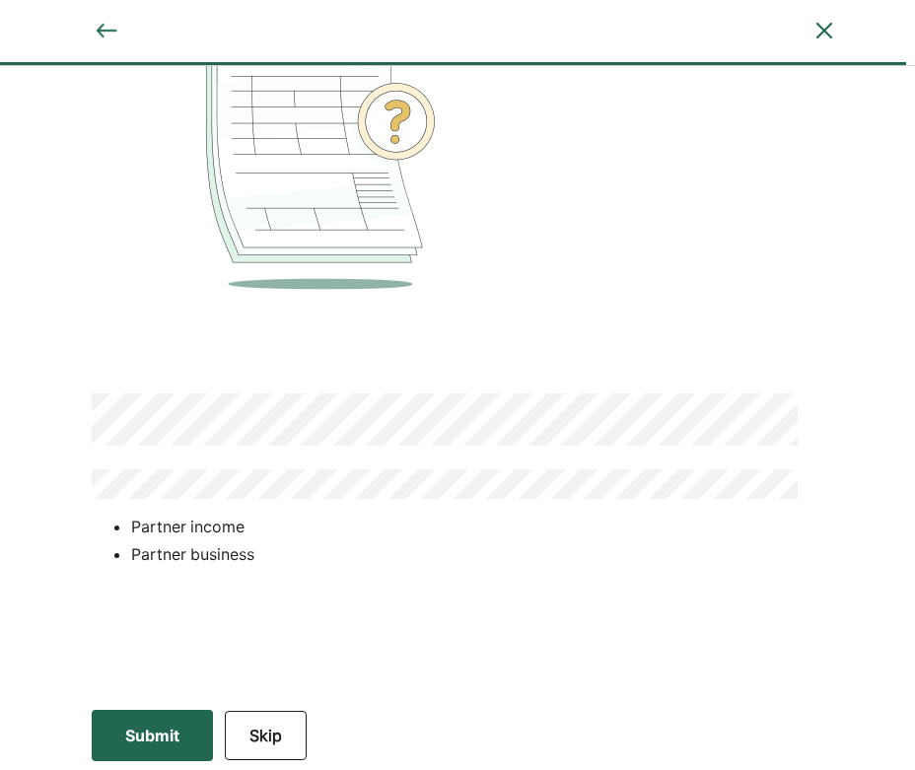
scroll to position [89, 0]
click at [260, 735] on button "Skip" at bounding box center [266, 734] width 82 height 49
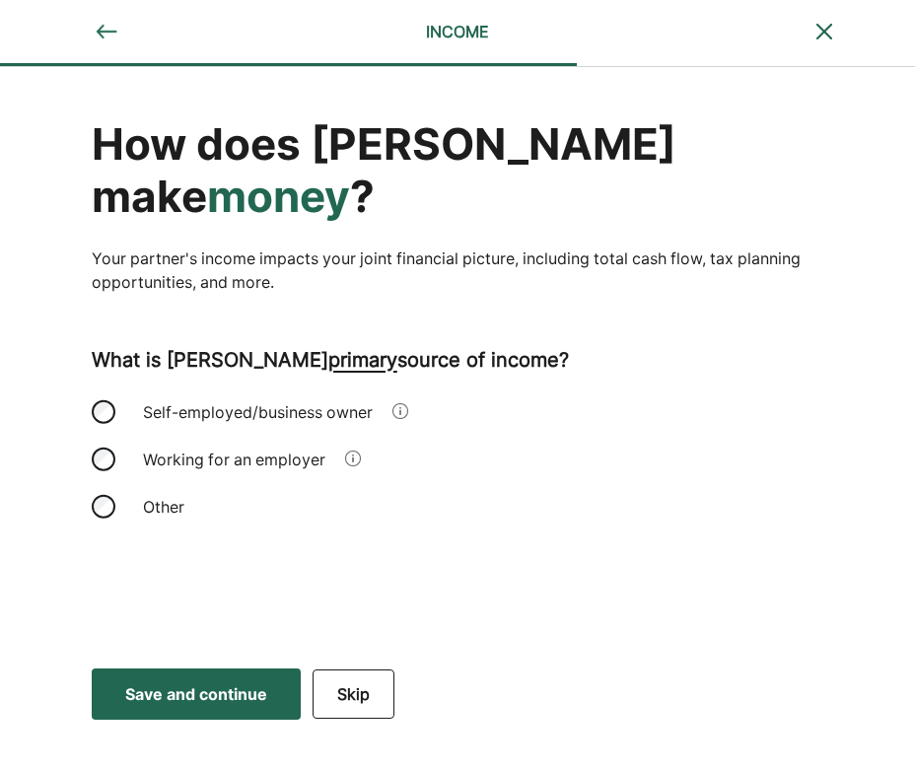
click at [254, 436] on div "Working for an employer" at bounding box center [234, 459] width 206 height 47
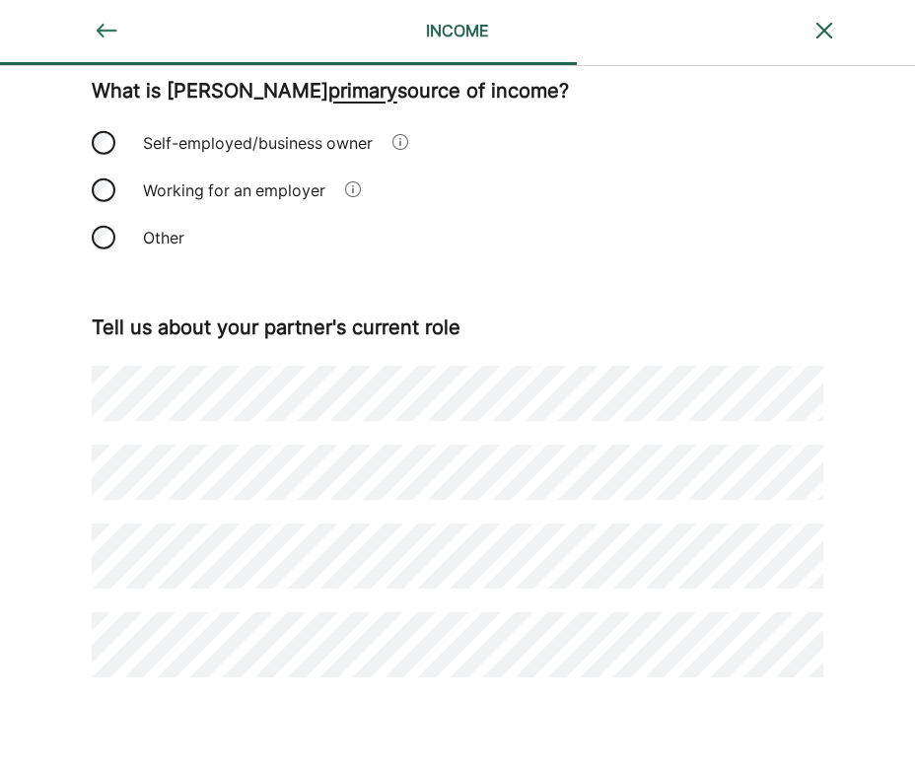
scroll to position [323, 0]
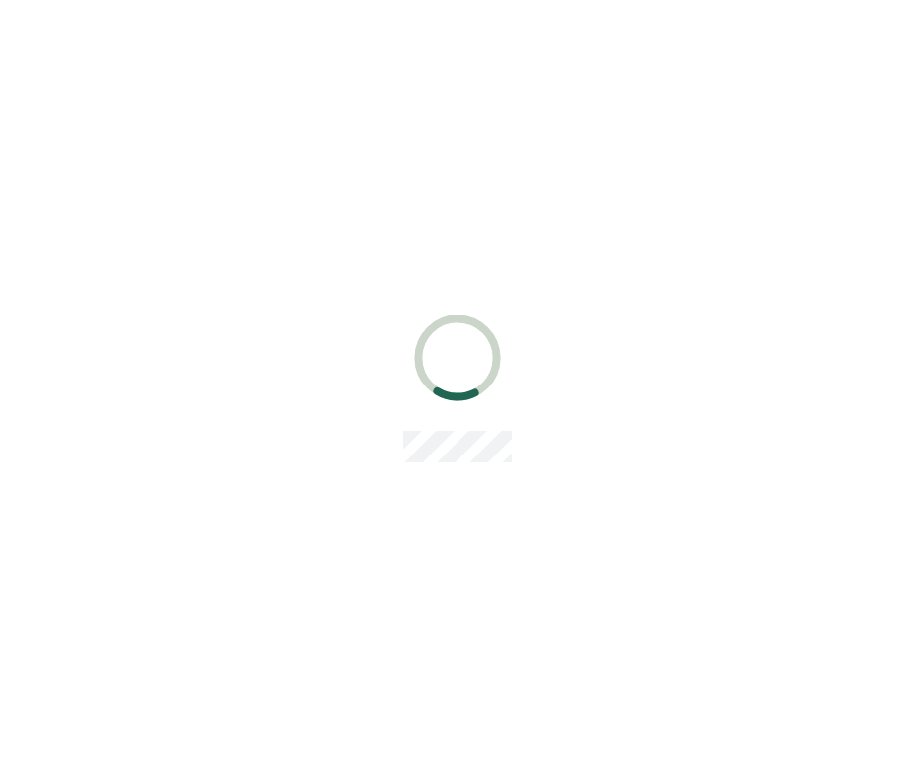
scroll to position [0, 0]
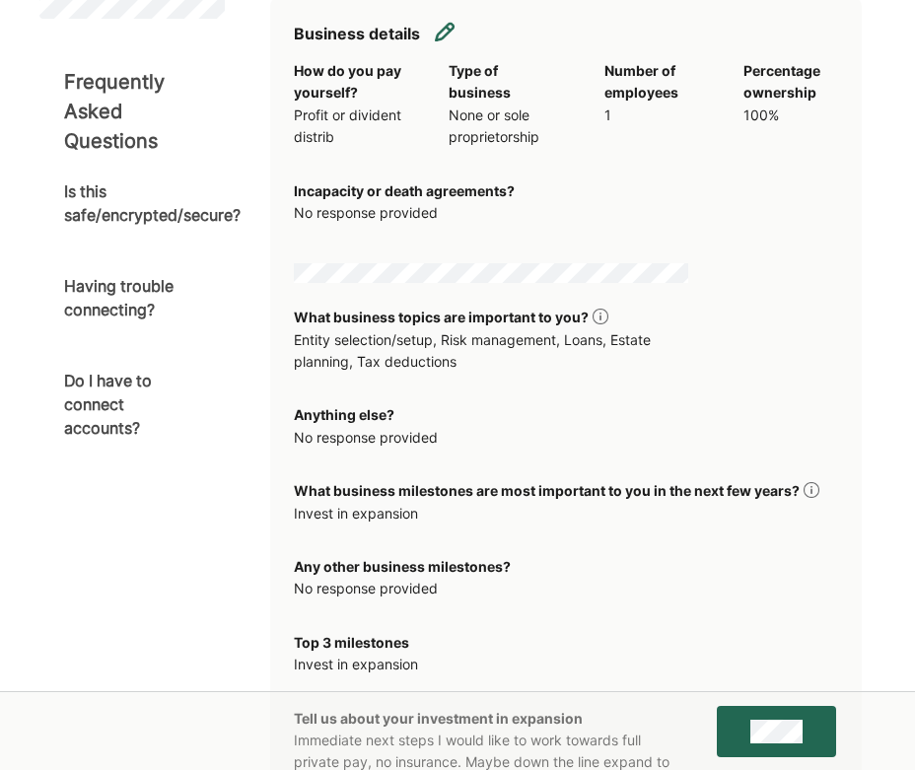
scroll to position [1129, 0]
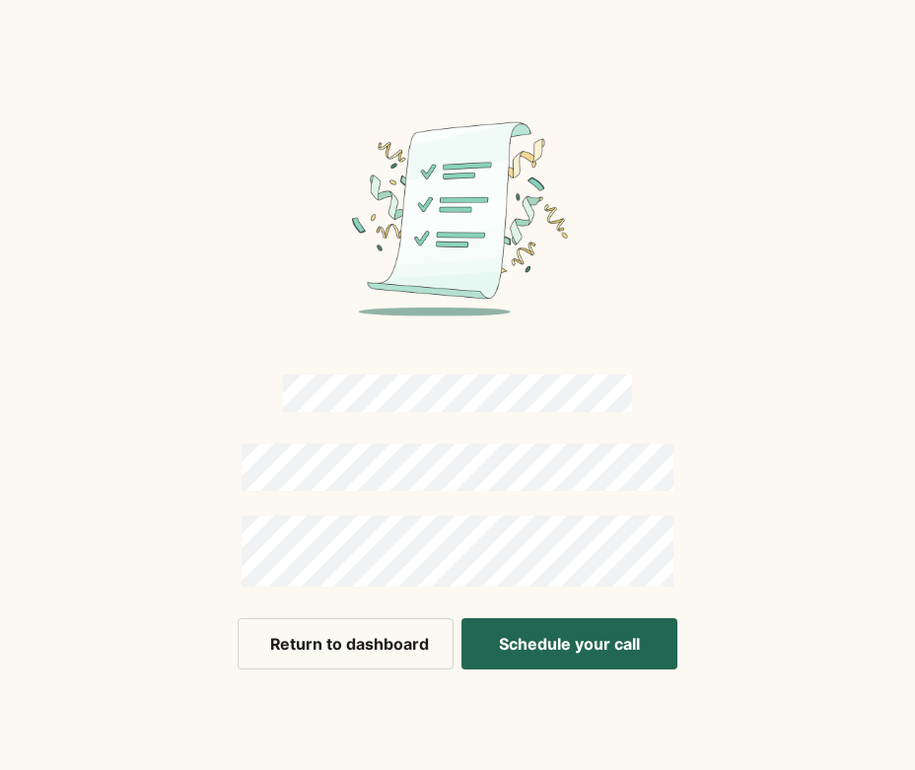
click at [551, 649] on button "Schedule your call" at bounding box center [569, 643] width 216 height 51
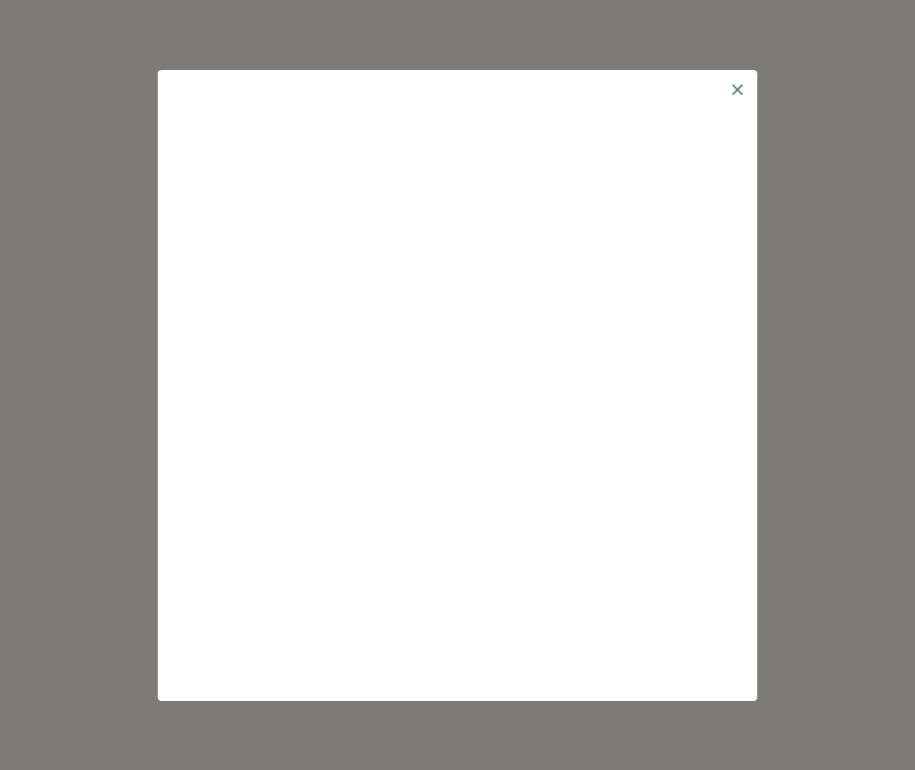
click at [737, 86] on img at bounding box center [737, 90] width 16 height 16
